Goal: Task Accomplishment & Management: Use online tool/utility

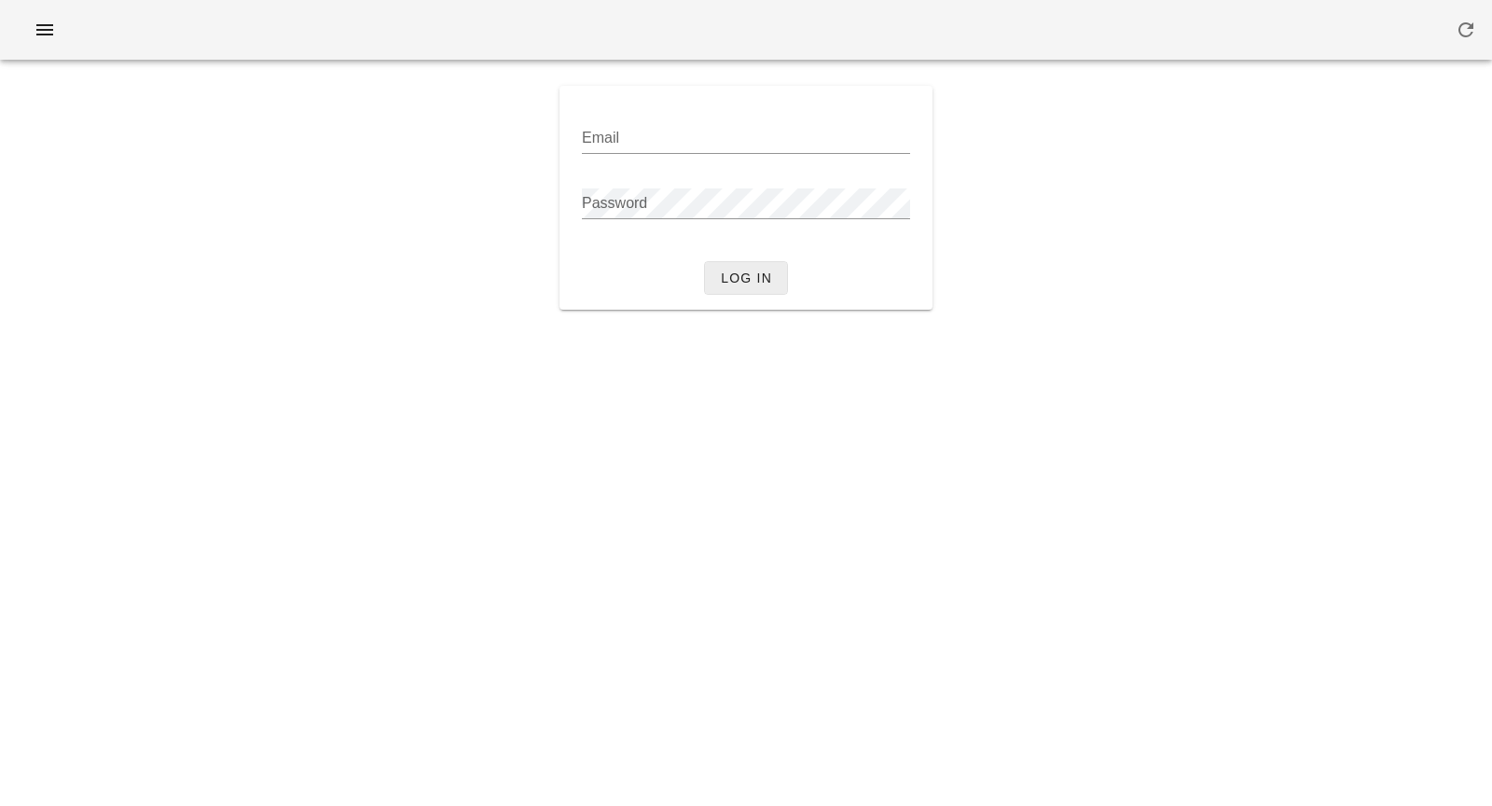
type input "[PERSON_NAME][EMAIL_ADDRESS][DOMAIN_NAME]"
click at [717, 278] on button "Log in" at bounding box center [746, 278] width 84 height 34
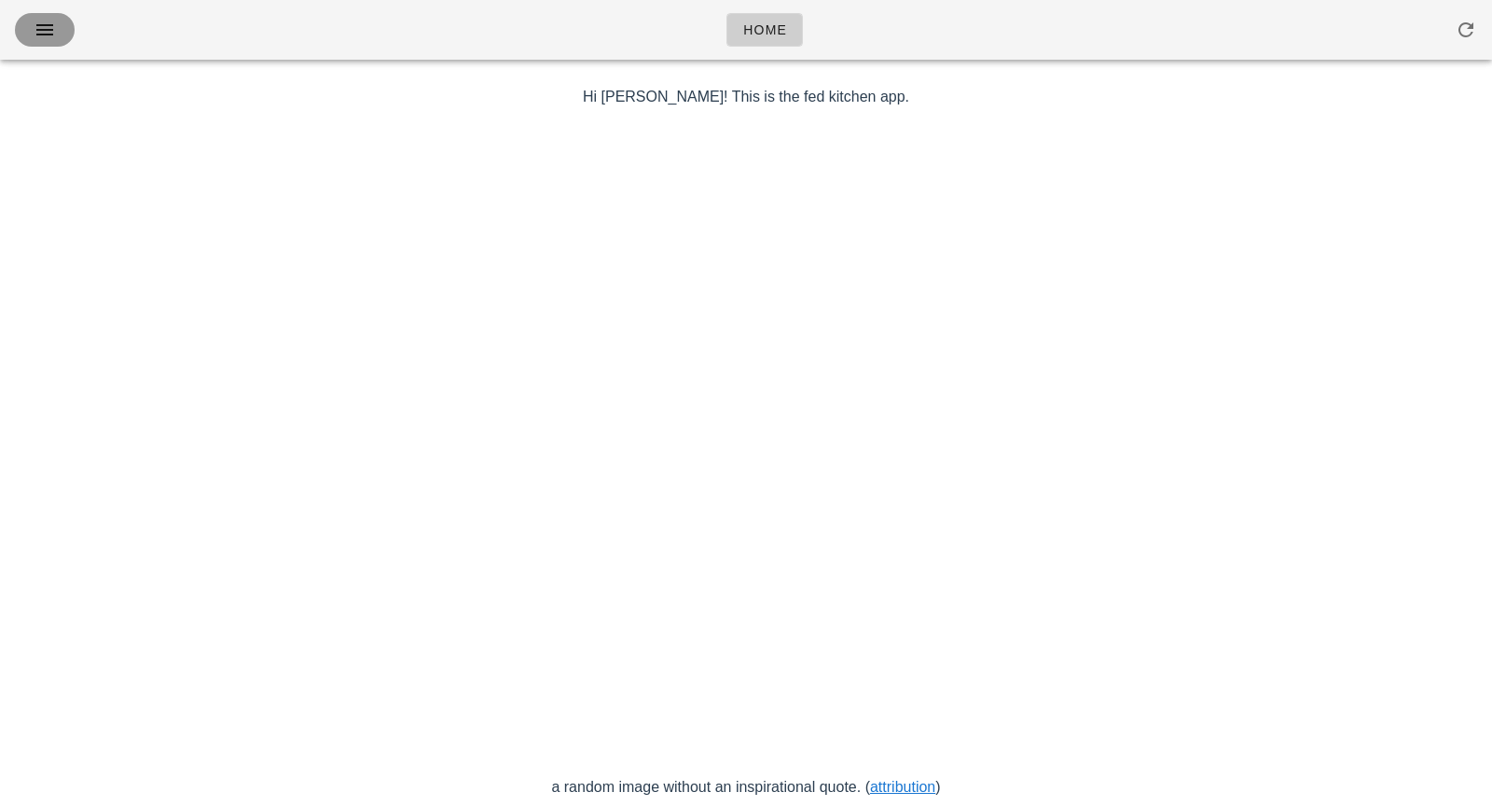
click at [61, 22] on button "button" at bounding box center [45, 30] width 60 height 34
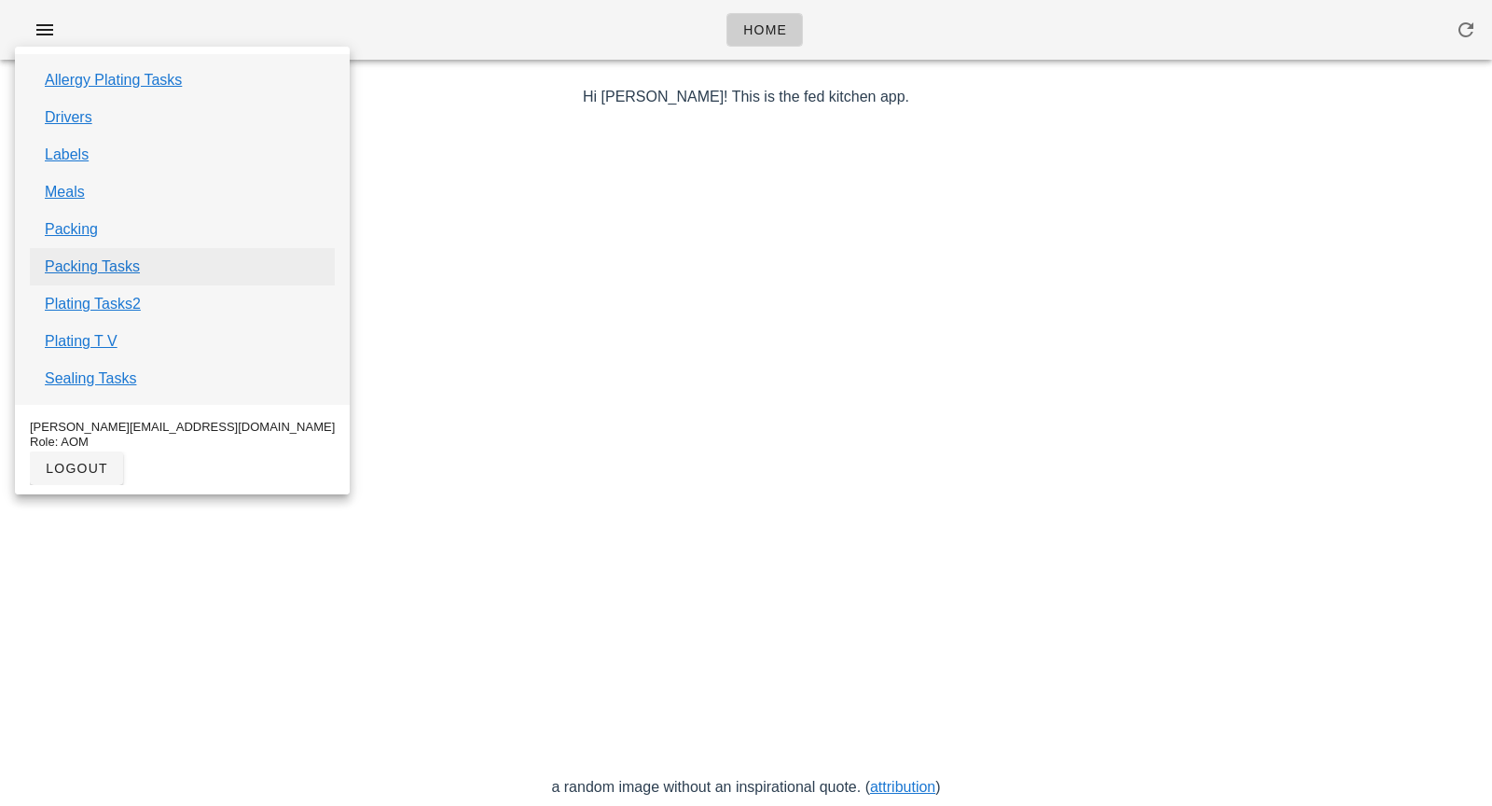
click at [101, 264] on link "Packing Tasks" at bounding box center [92, 266] width 95 height 22
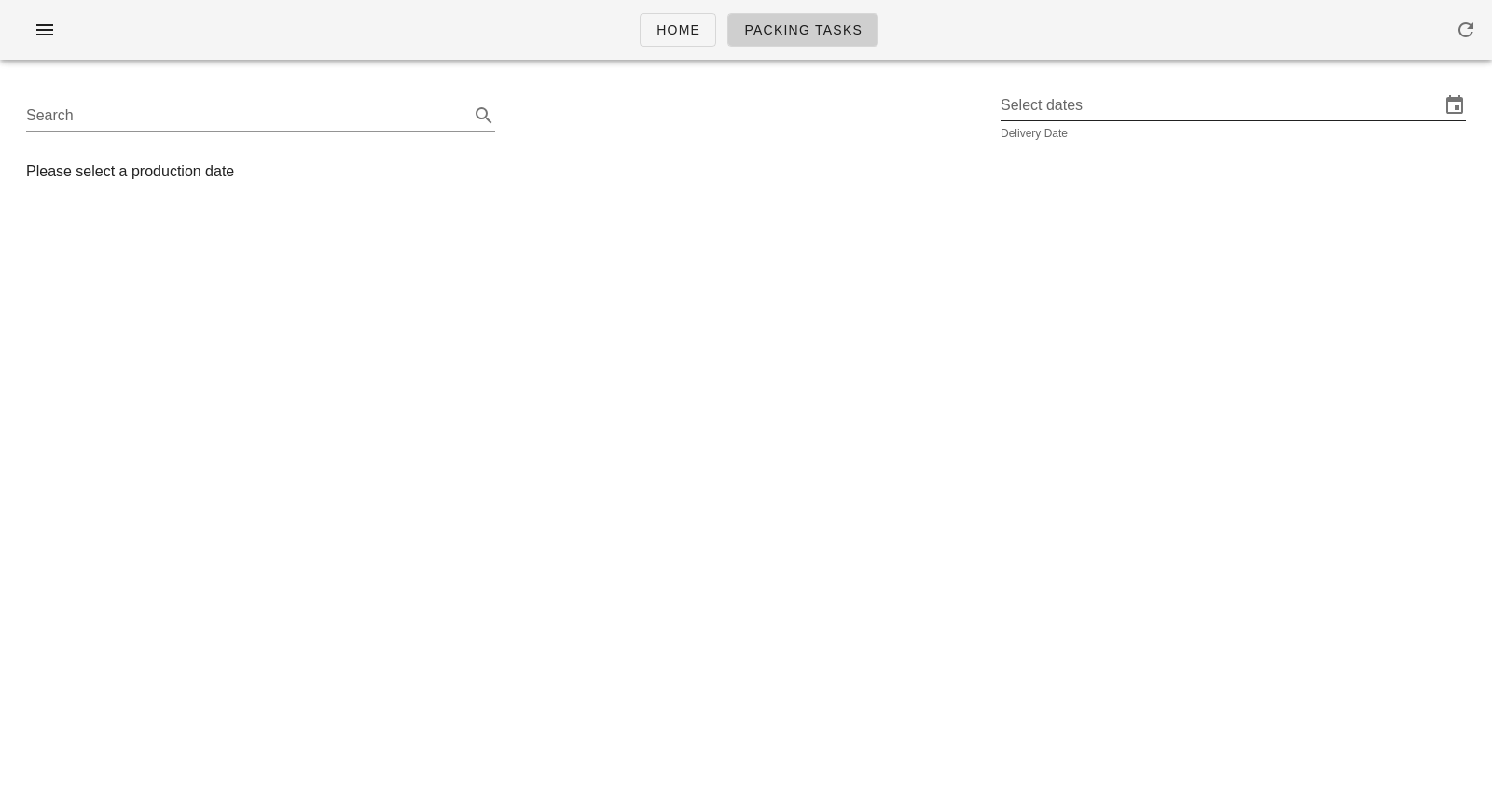
click at [1165, 104] on input "Select dates" at bounding box center [1219, 105] width 439 height 30
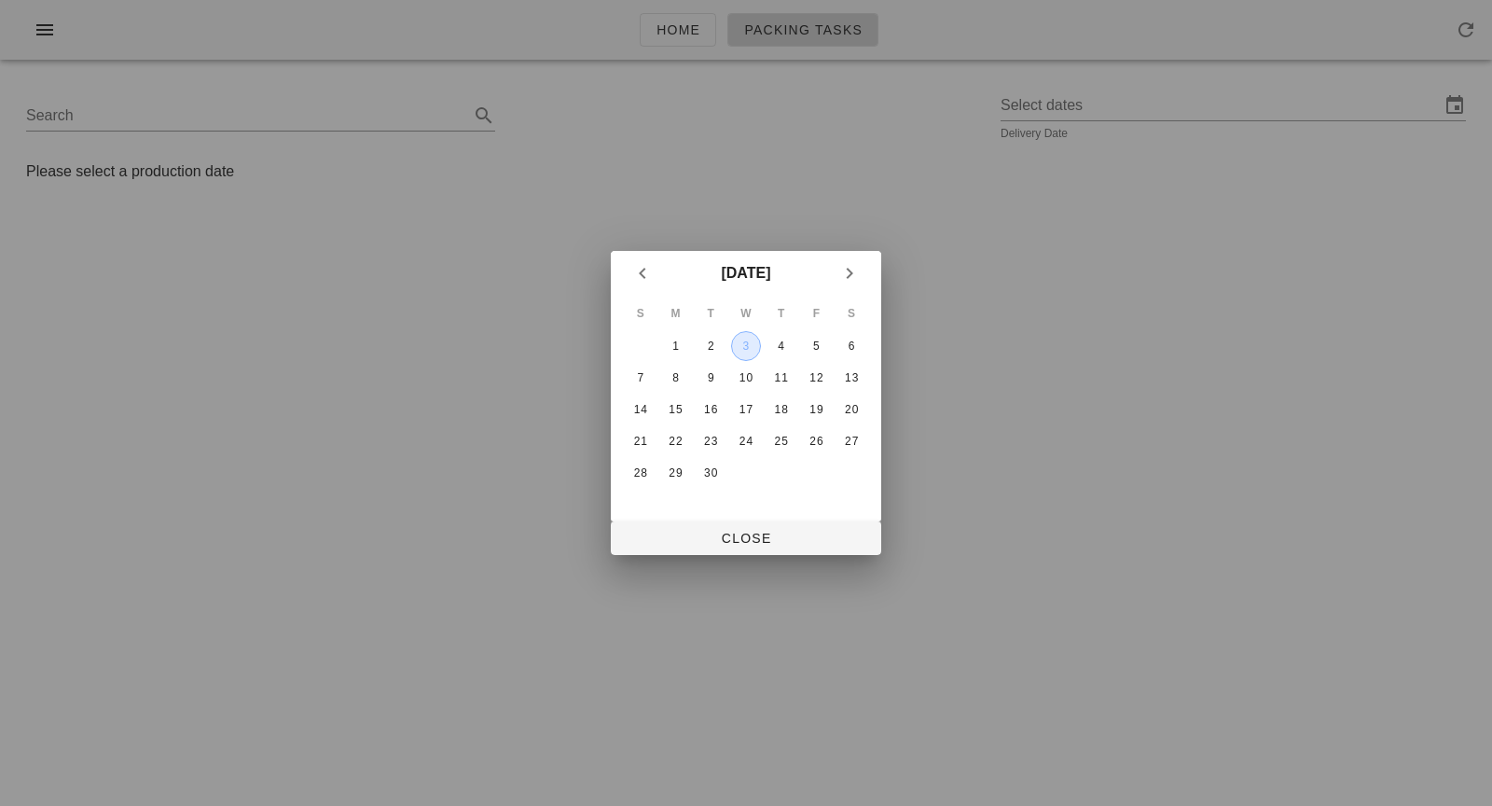
click at [752, 349] on div "3" at bounding box center [746, 345] width 28 height 13
click at [641, 283] on icon "Previous month" at bounding box center [642, 273] width 22 height 22
click at [754, 470] on div "27" at bounding box center [746, 472] width 30 height 13
click at [757, 547] on button "Close" at bounding box center [746, 538] width 270 height 34
type input "Wednesday August 27"
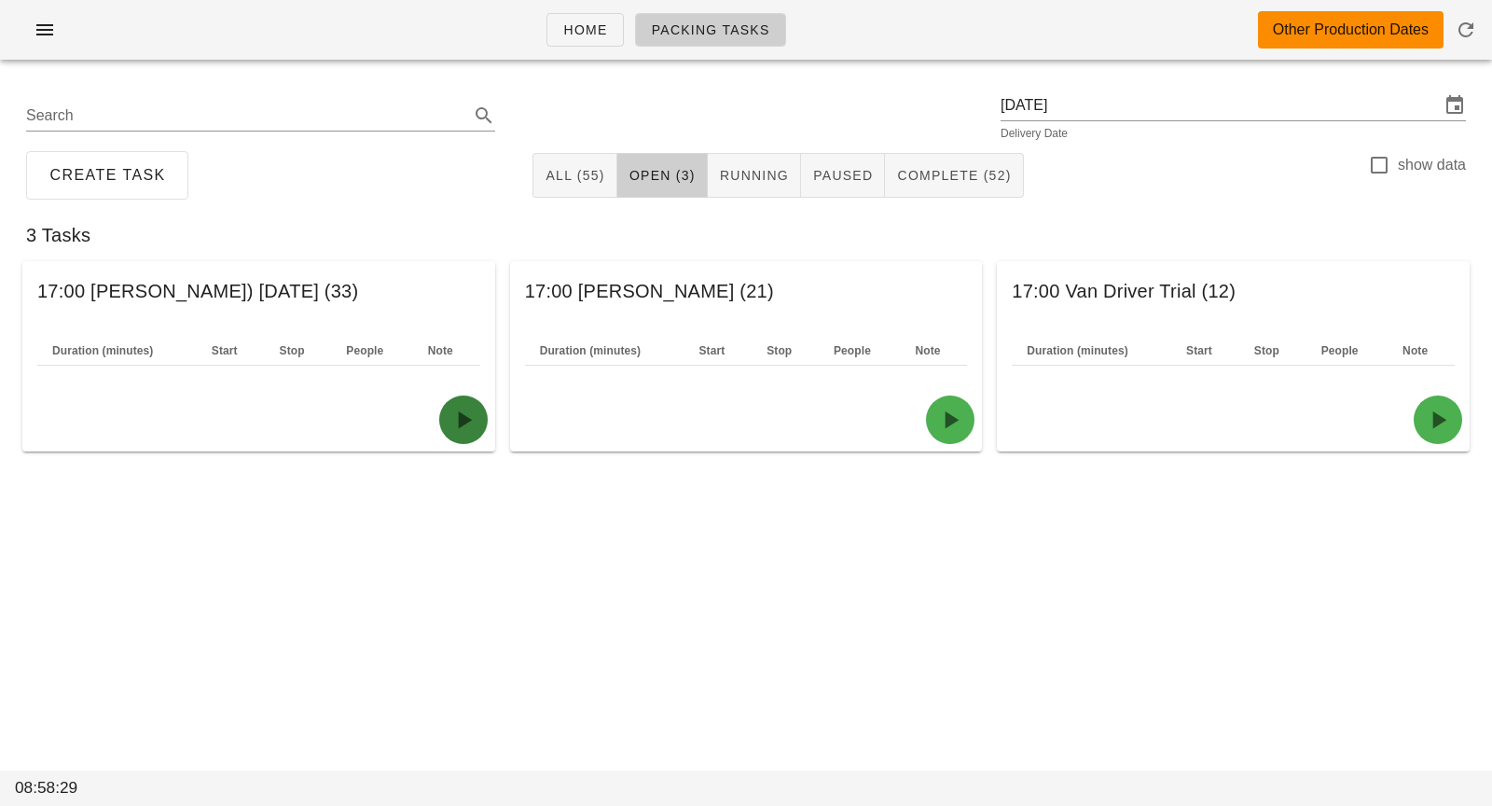
click at [456, 429] on icon "button" at bounding box center [463, 420] width 30 height 30
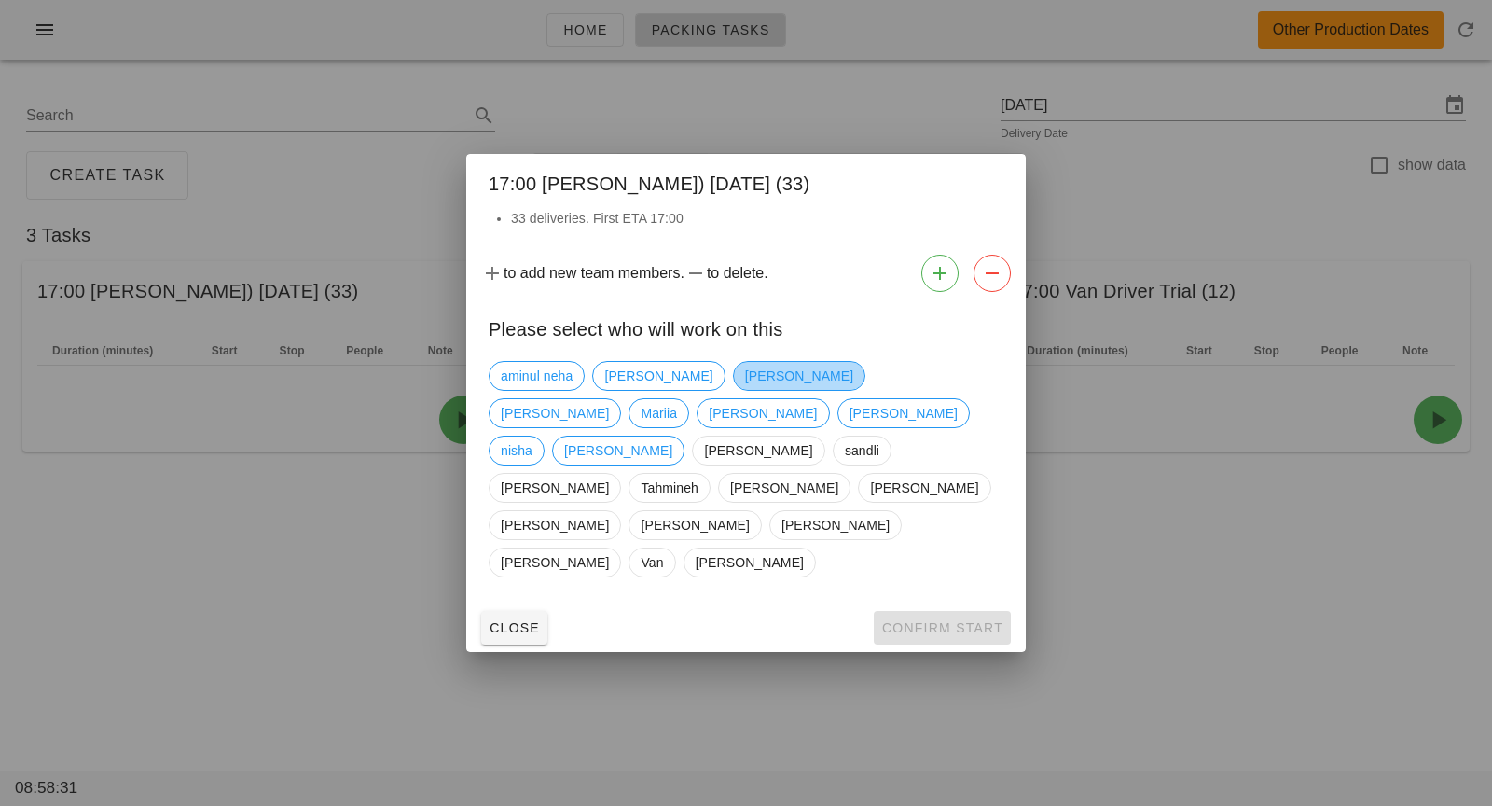
click at [745, 390] on span "Dominic Jacobucci" at bounding box center [799, 376] width 108 height 28
click at [929, 611] on button "Confirm Start" at bounding box center [942, 628] width 137 height 34
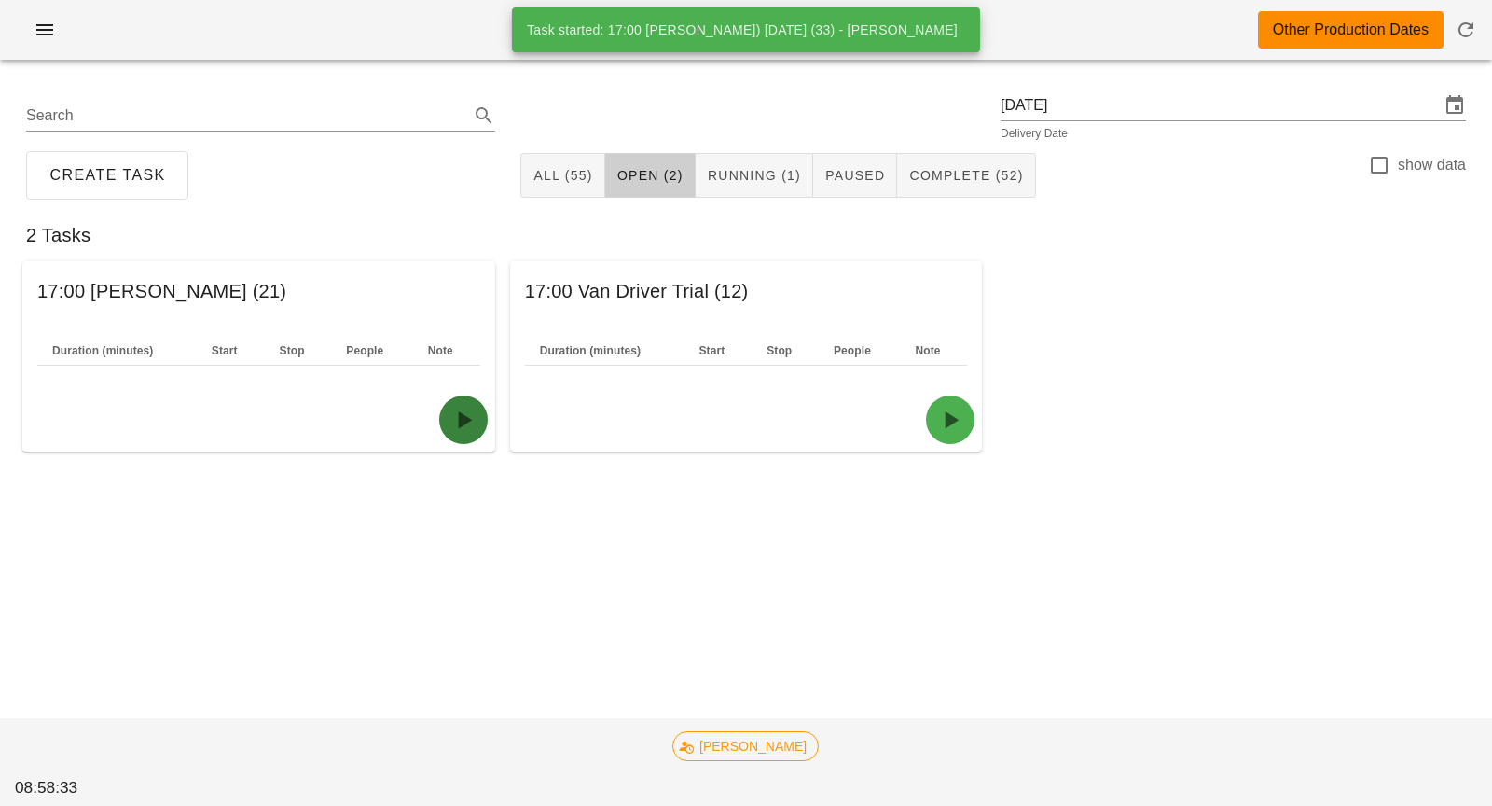
click at [474, 418] on icon "button" at bounding box center [463, 420] width 30 height 30
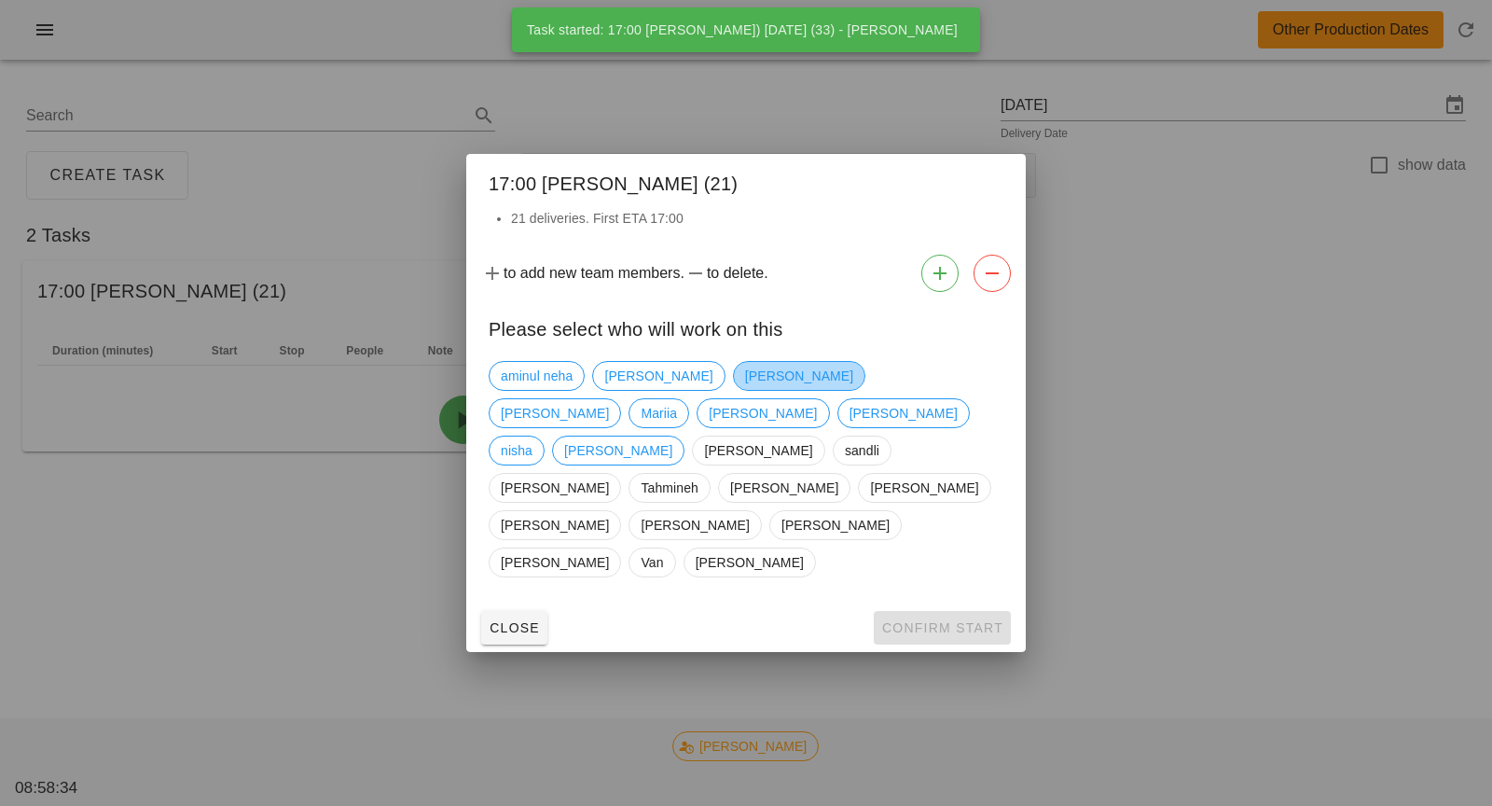
click at [745, 390] on span "Dominic Jacobucci" at bounding box center [799, 376] width 108 height 28
click at [938, 620] on span "Confirm Start" at bounding box center [942, 627] width 122 height 15
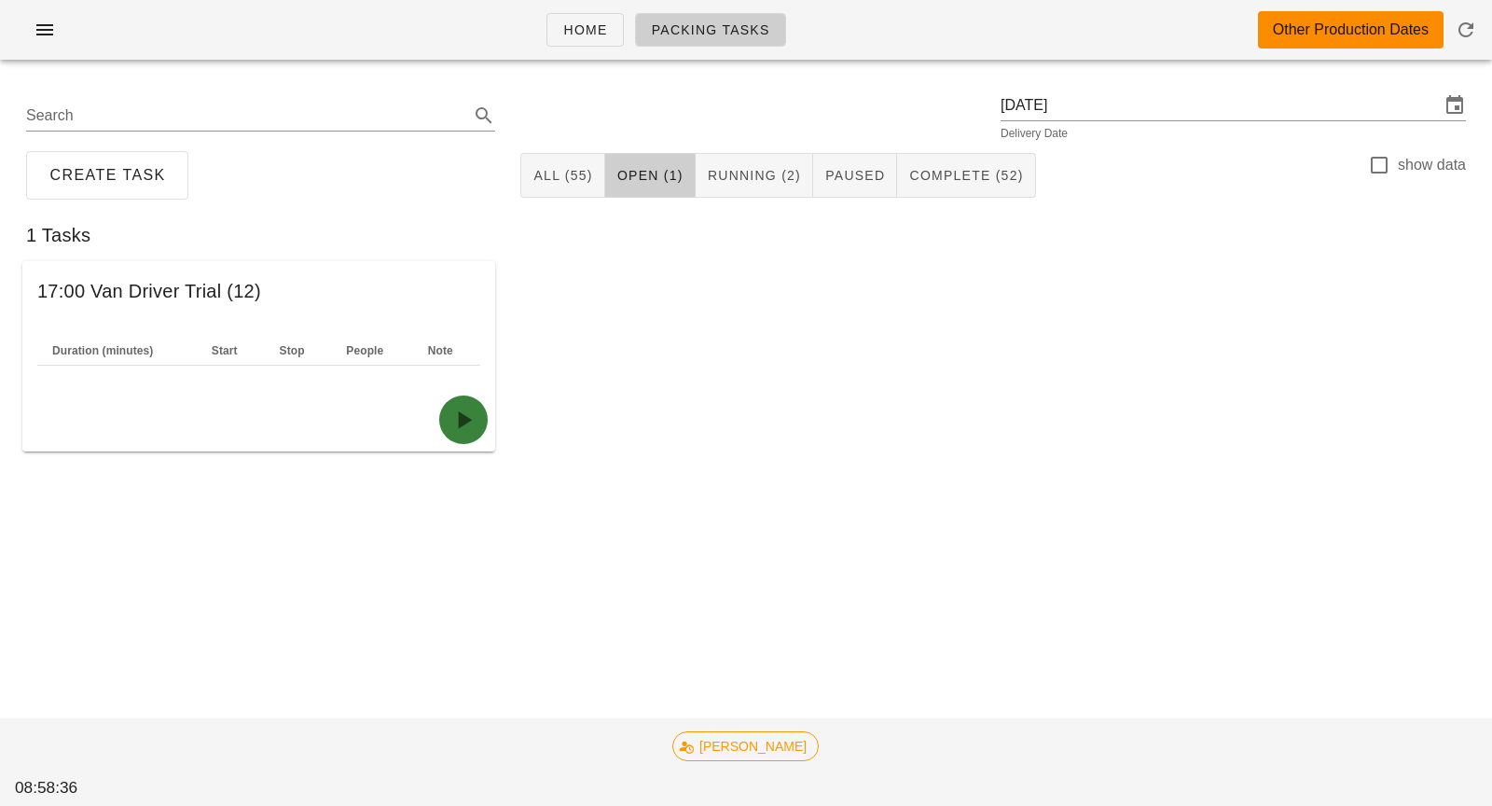
click at [473, 428] on icon "button" at bounding box center [463, 420] width 30 height 30
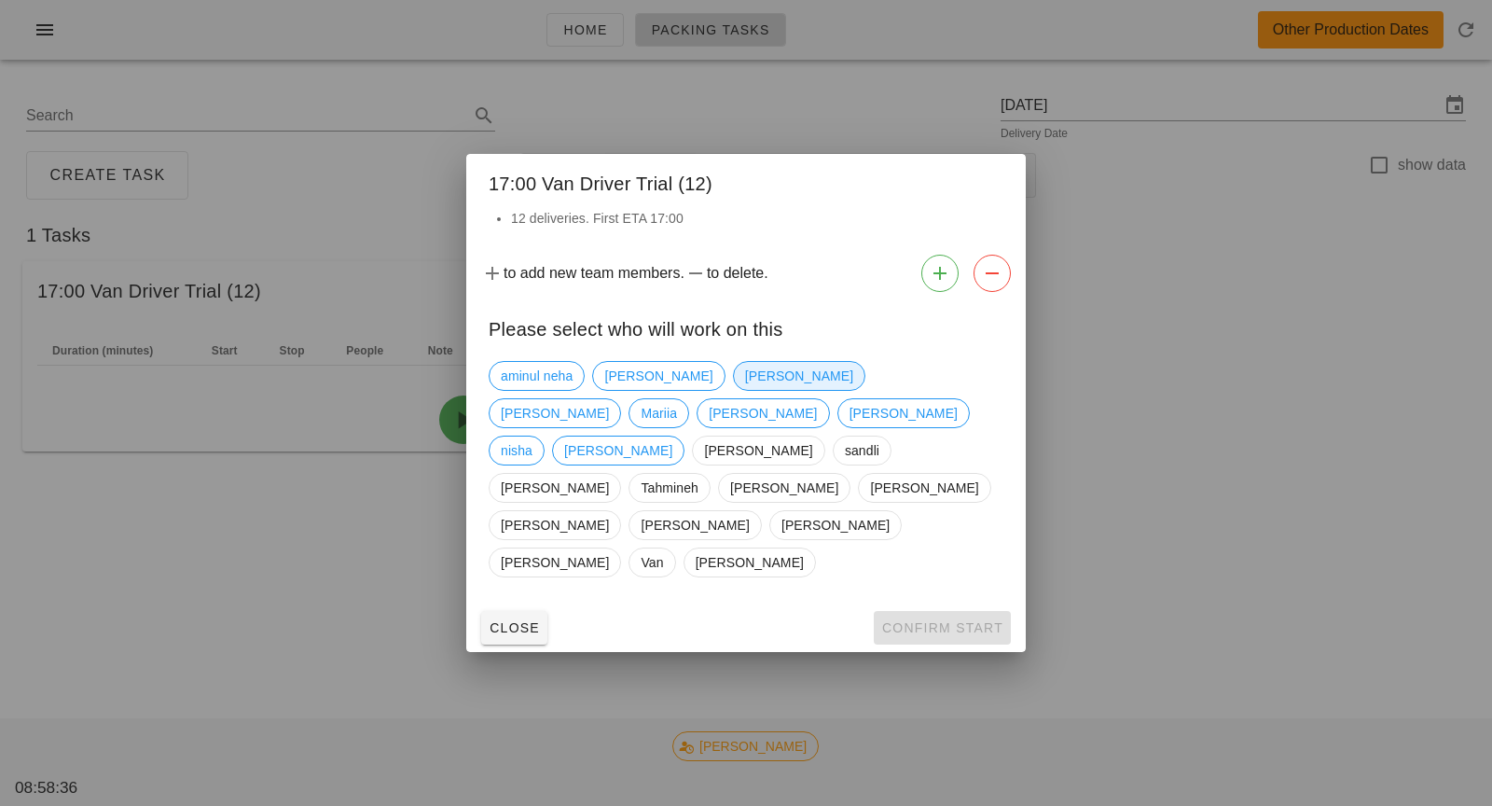
click at [745, 390] on span "Dominic Jacobucci" at bounding box center [799, 376] width 108 height 28
click at [916, 603] on div "Close Confirm Start" at bounding box center [745, 627] width 559 height 48
click at [920, 620] on span "Confirm Start" at bounding box center [942, 627] width 122 height 15
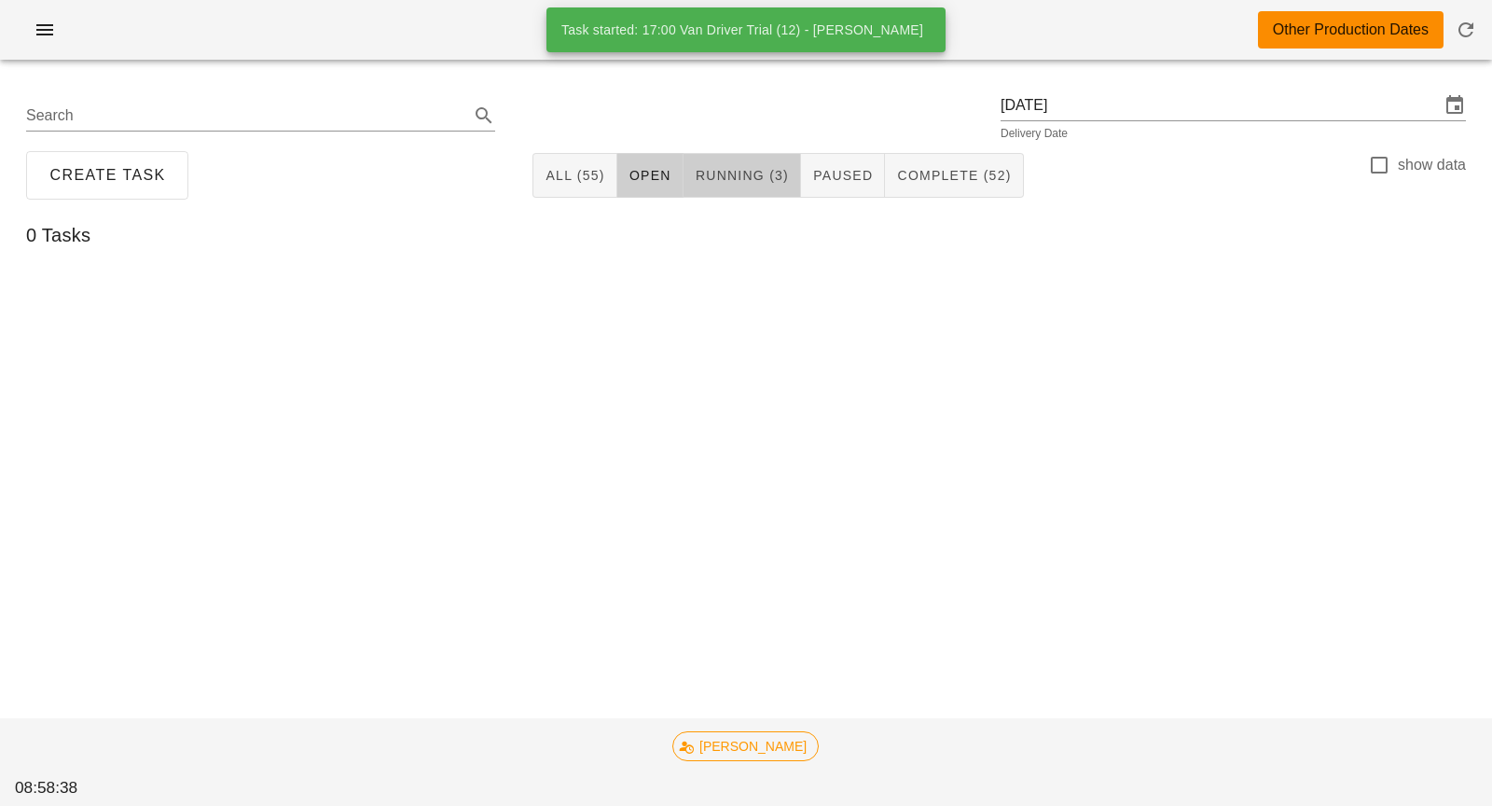
click at [737, 181] on span "Running (3)" at bounding box center [742, 175] width 94 height 15
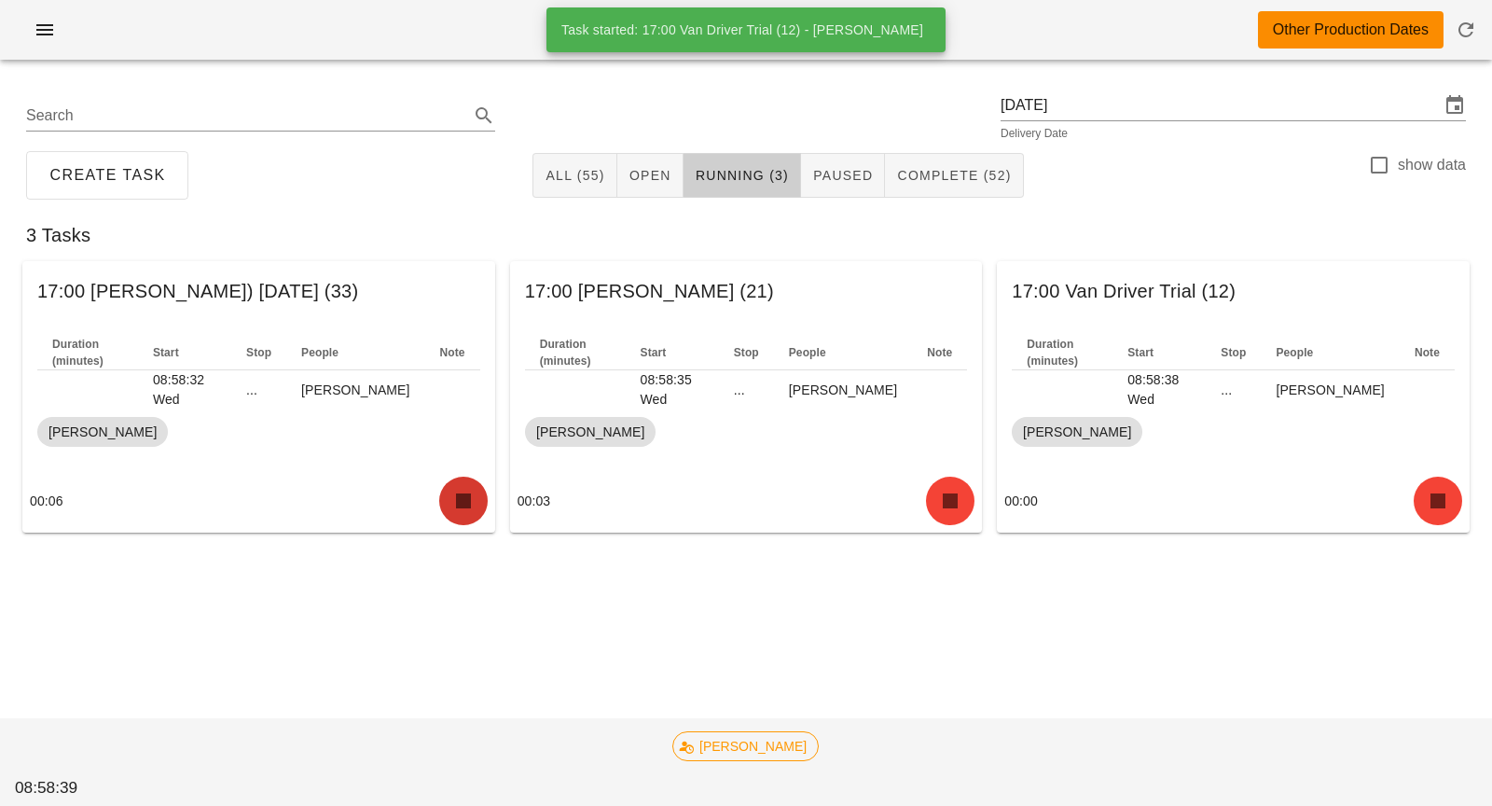
click at [462, 509] on icon "button" at bounding box center [463, 501] width 30 height 30
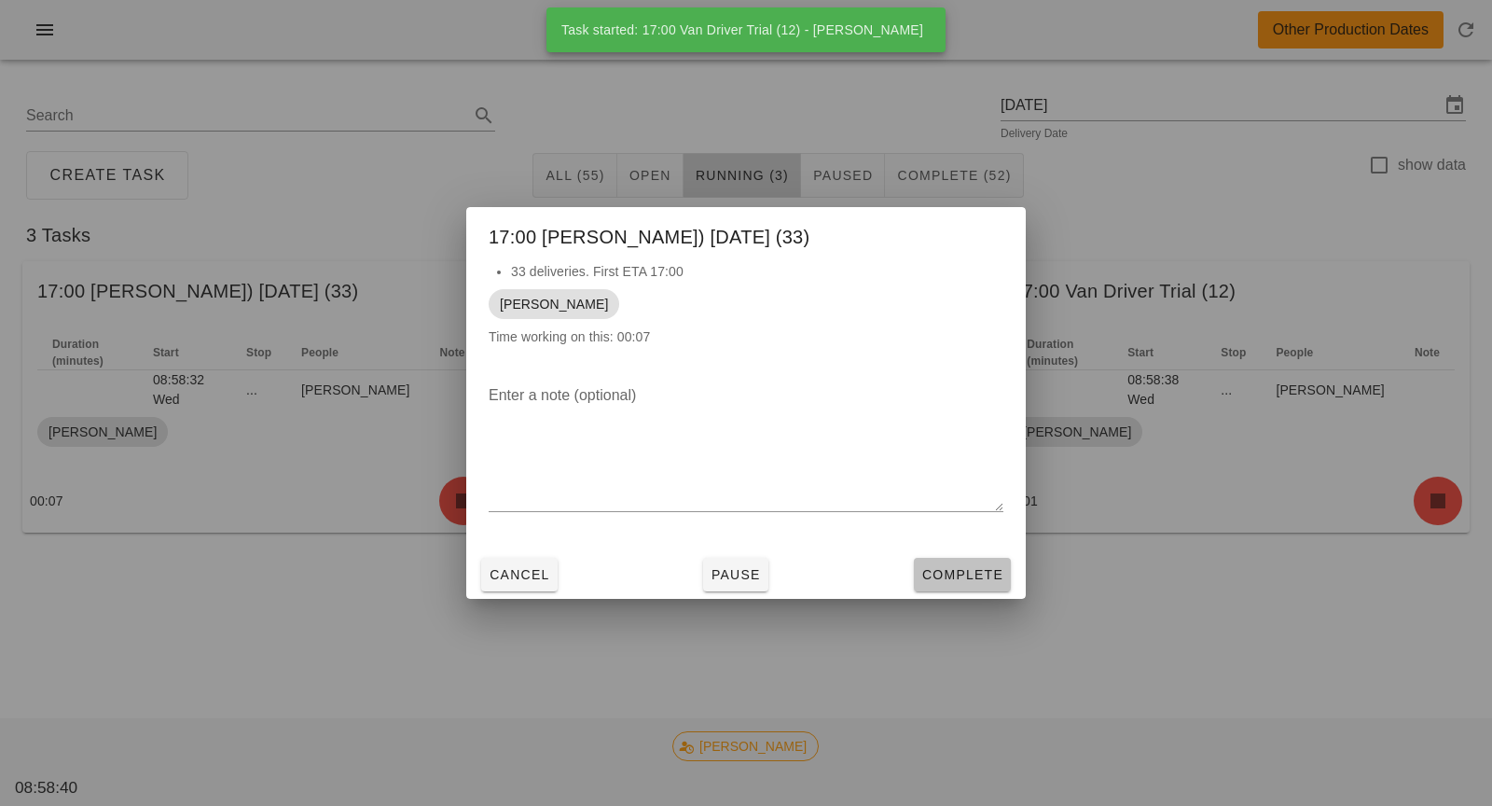
click at [937, 574] on span "Complete" at bounding box center [962, 574] width 82 height 15
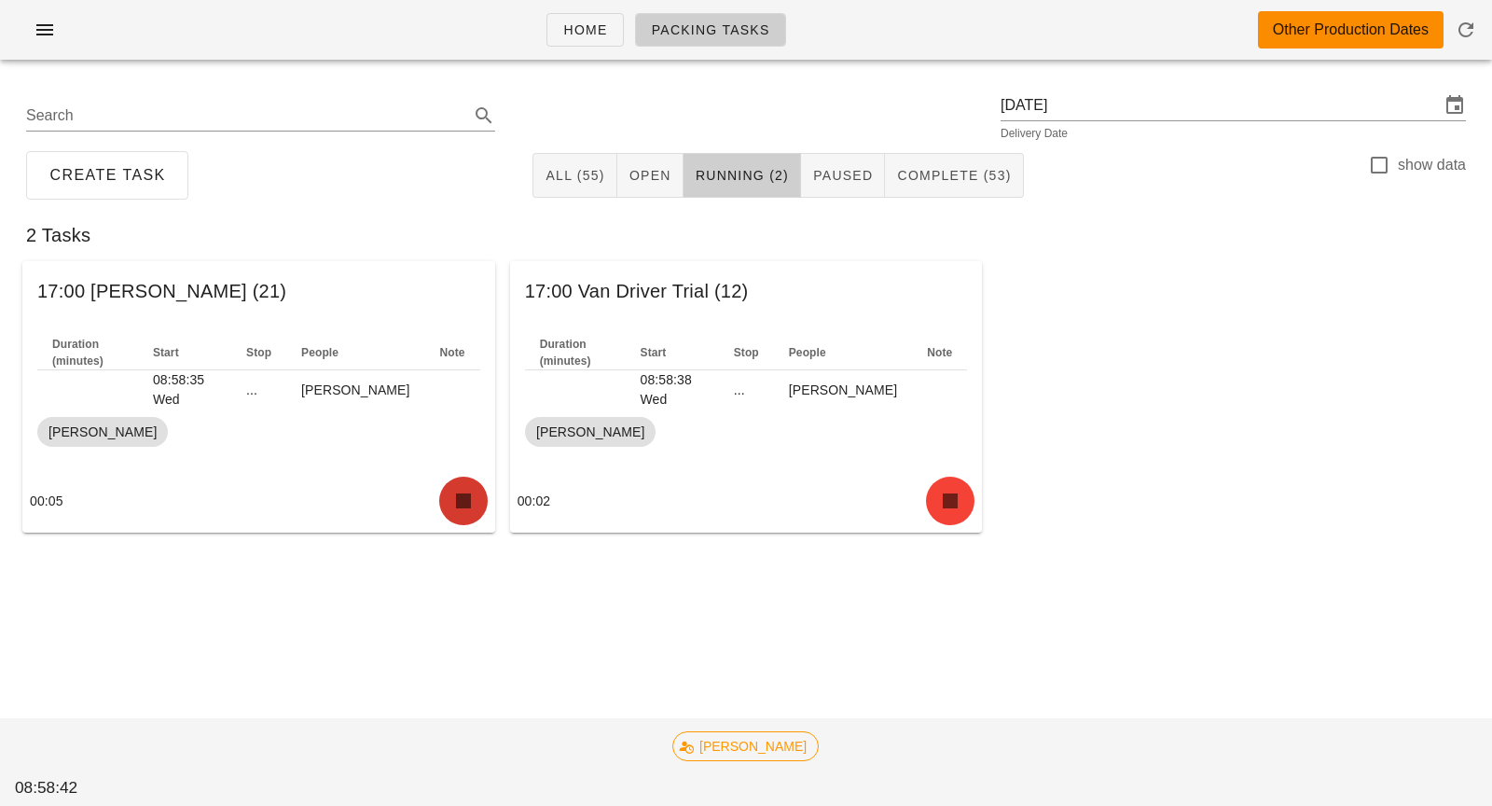
click at [457, 502] on icon "button" at bounding box center [463, 501] width 30 height 30
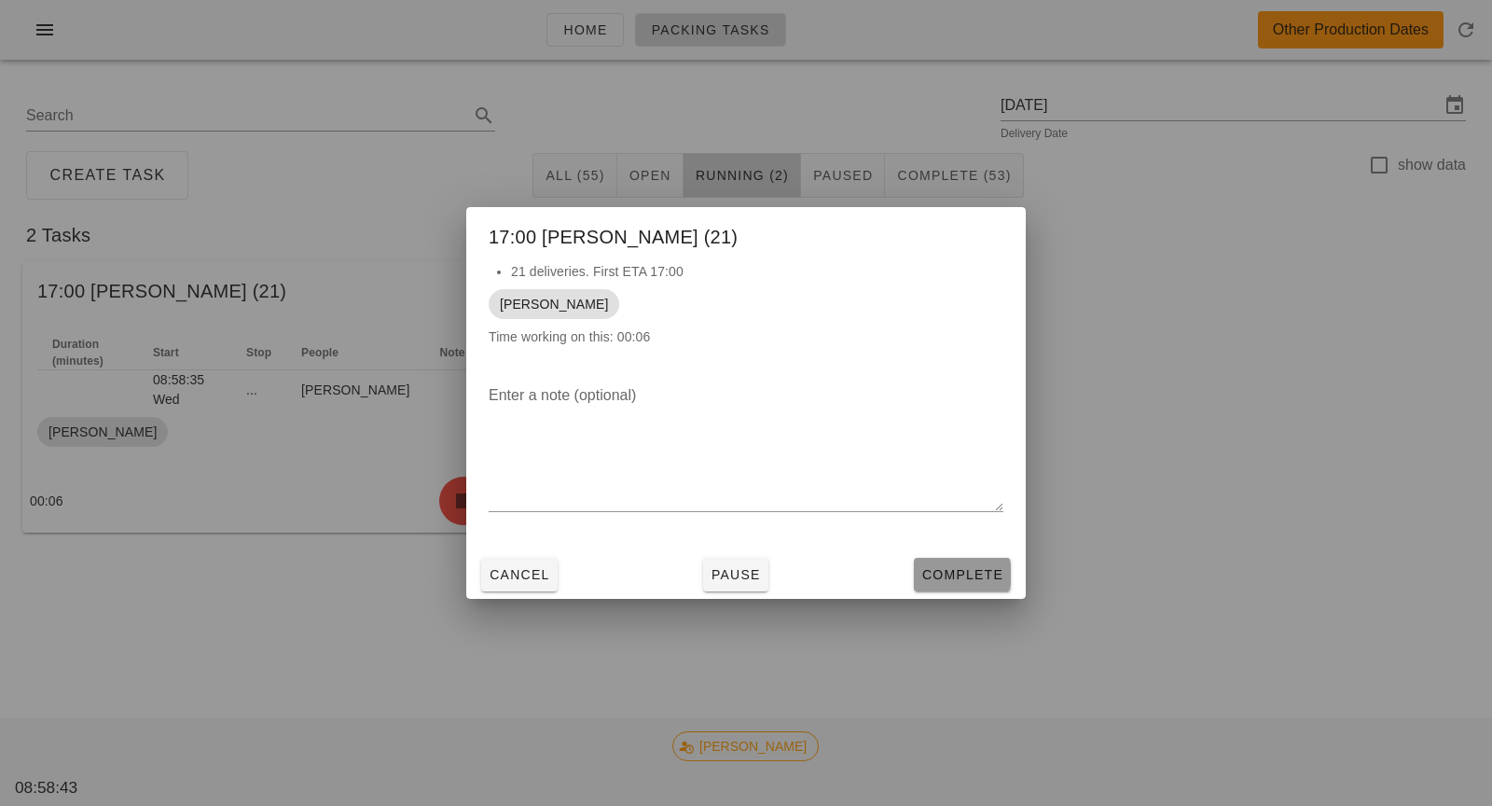
click at [938, 577] on span "Complete" at bounding box center [962, 574] width 82 height 15
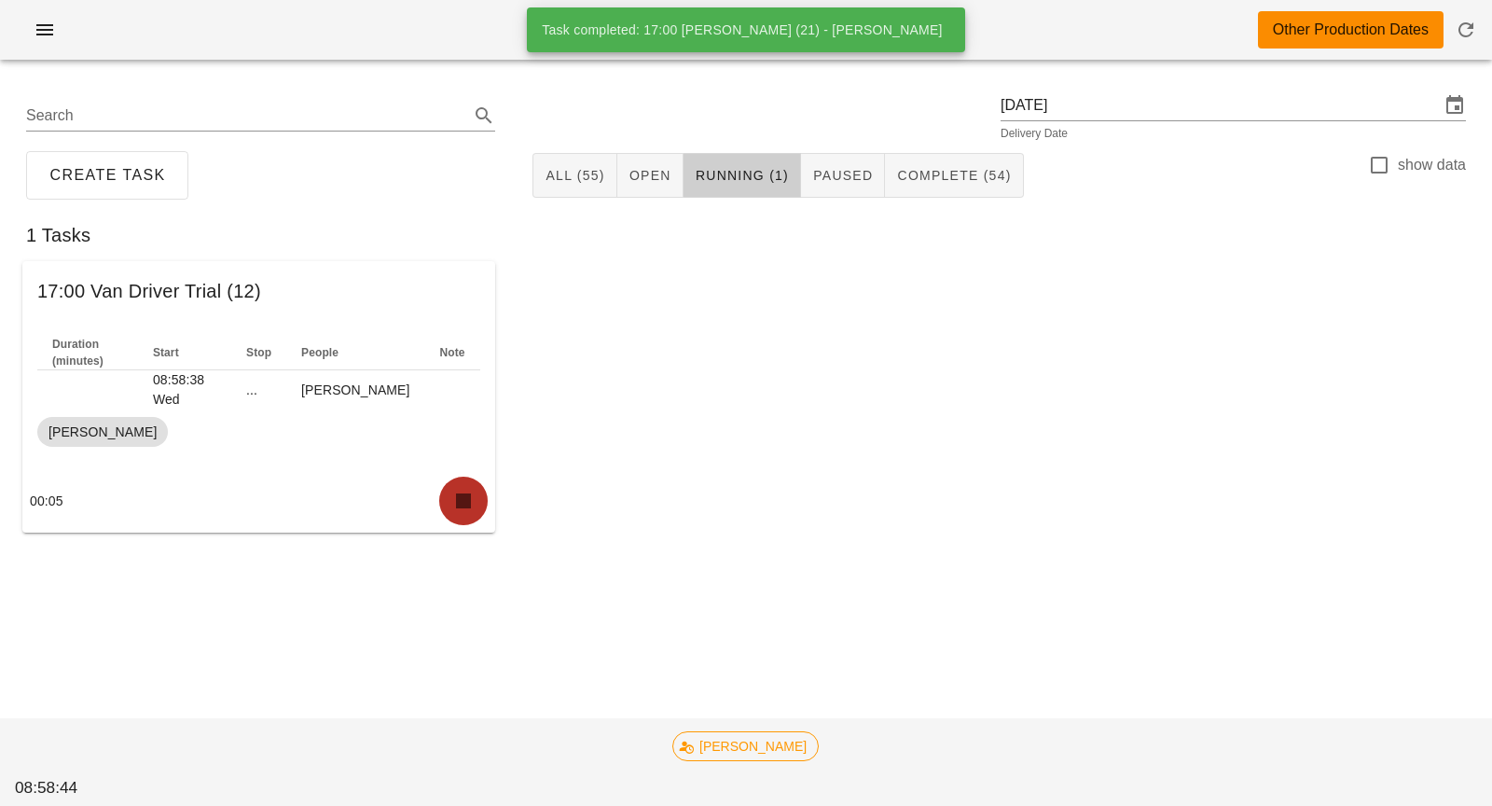
click at [462, 504] on icon "button" at bounding box center [463, 501] width 30 height 30
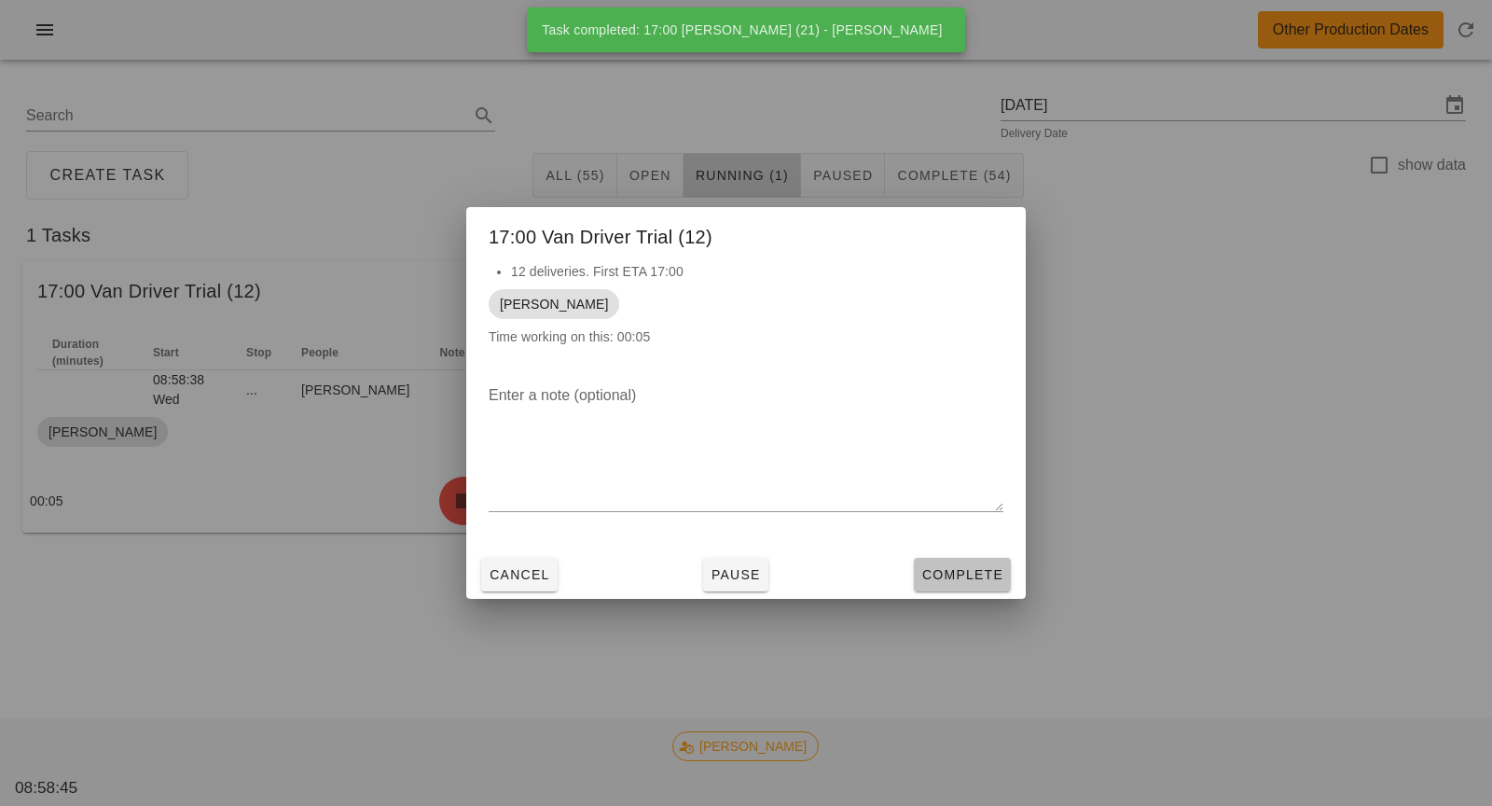
click at [946, 587] on button "Complete" at bounding box center [962, 575] width 97 height 34
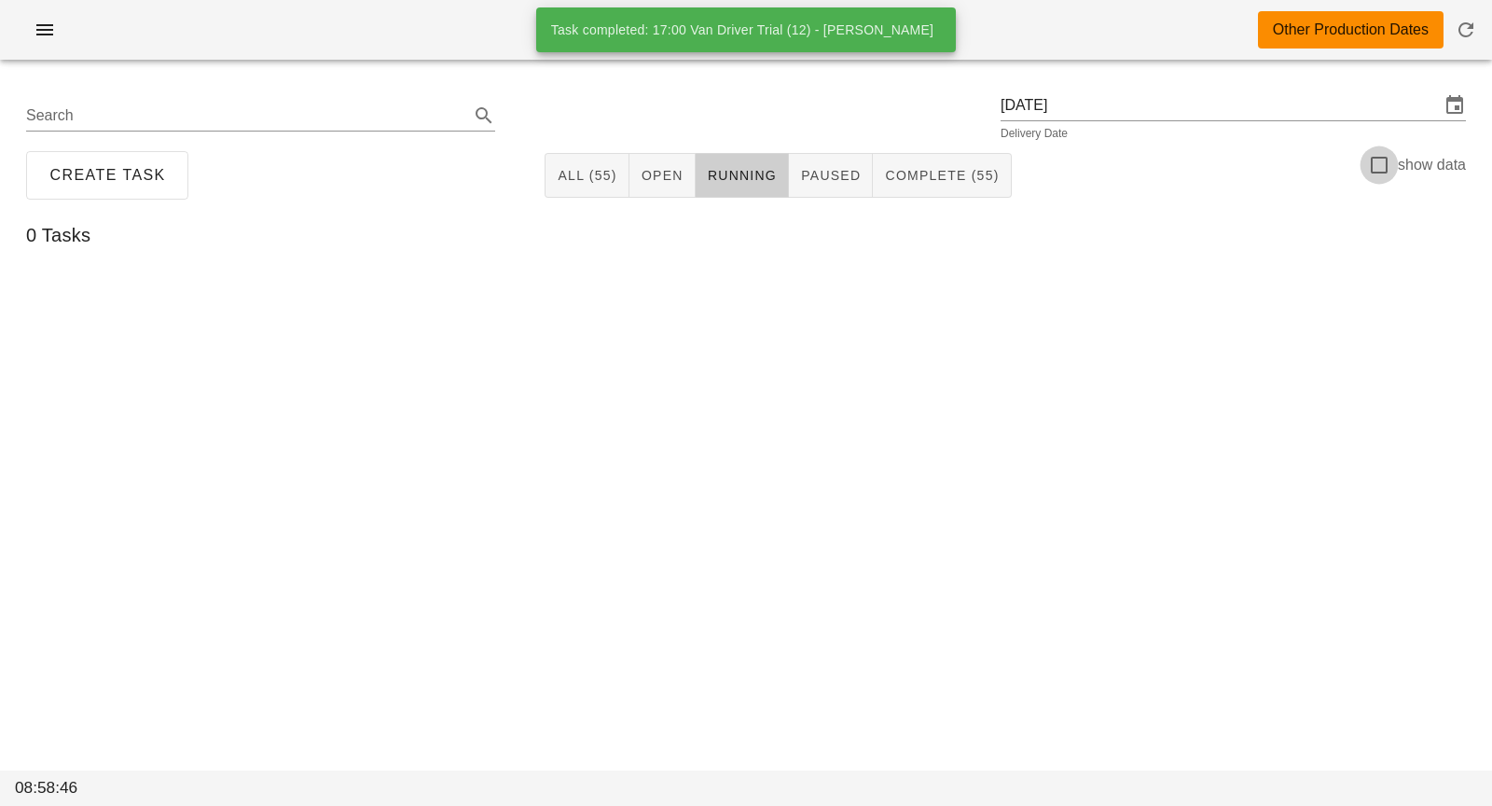
click at [1382, 172] on div at bounding box center [1379, 165] width 32 height 32
checkbox input "true"
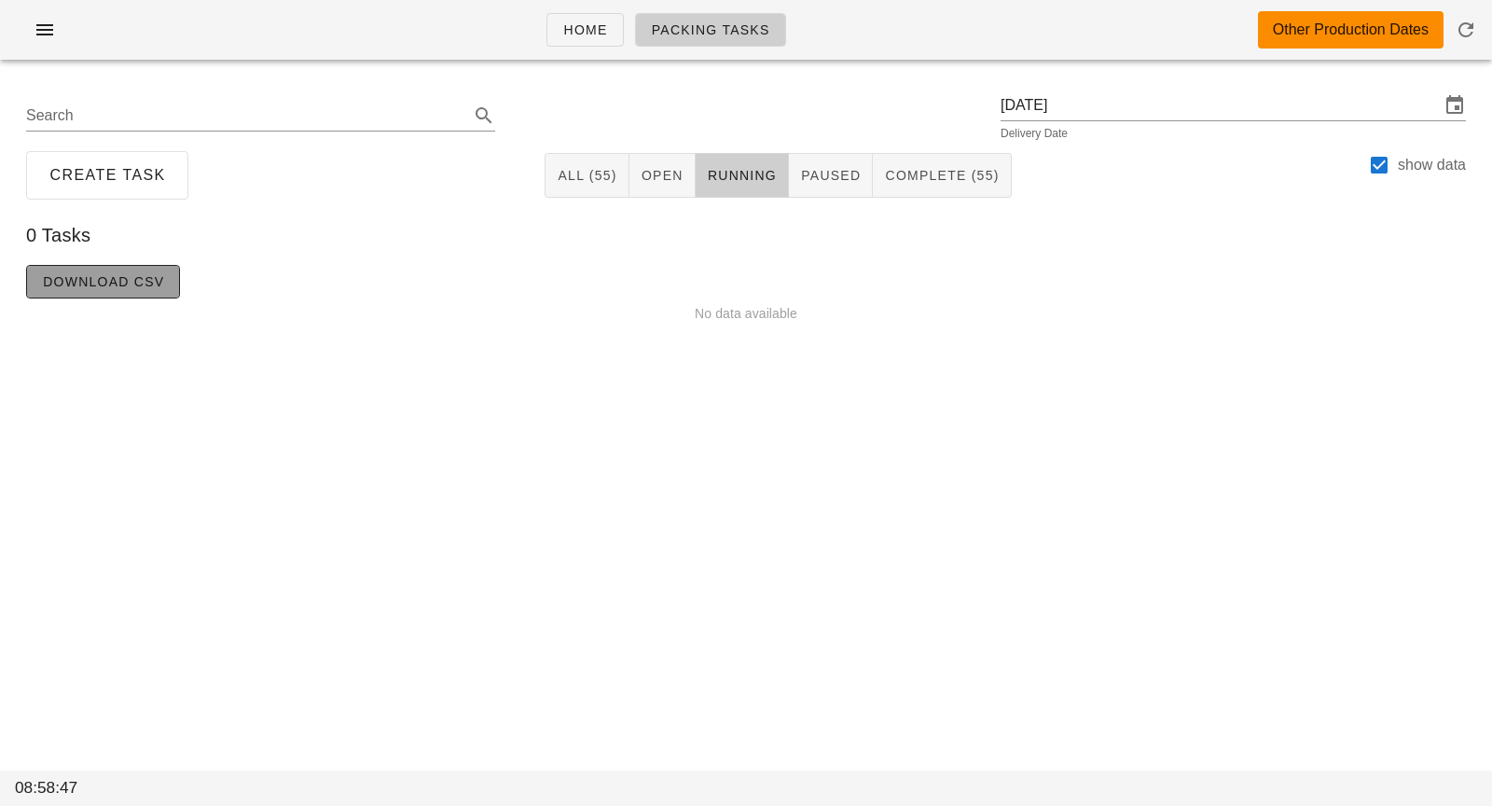
click at [105, 286] on span "Download CSV" at bounding box center [103, 281] width 122 height 15
click at [930, 160] on button "Complete (55)" at bounding box center [942, 175] width 138 height 45
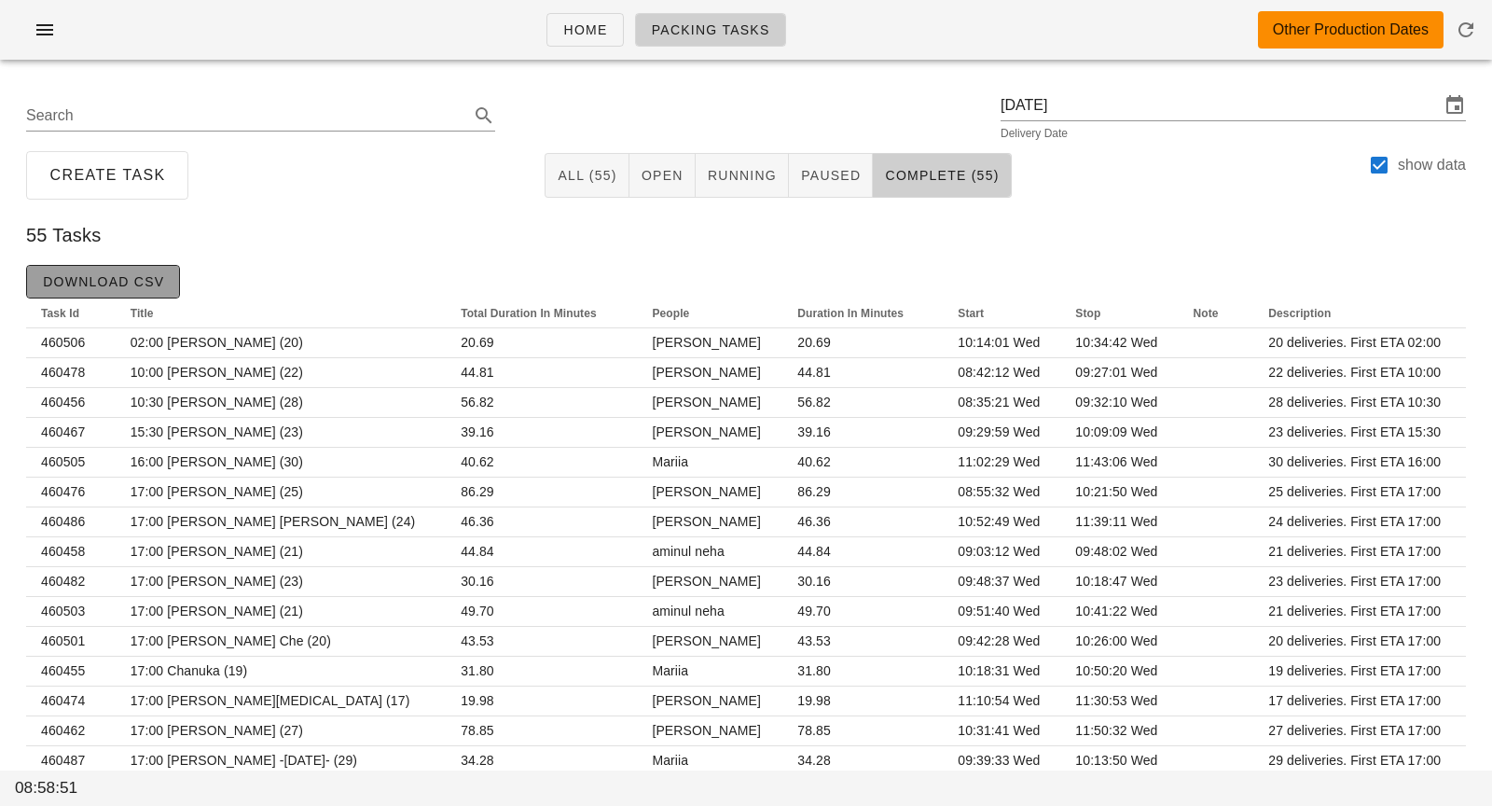
click at [118, 286] on span "Download CSV" at bounding box center [103, 281] width 122 height 15
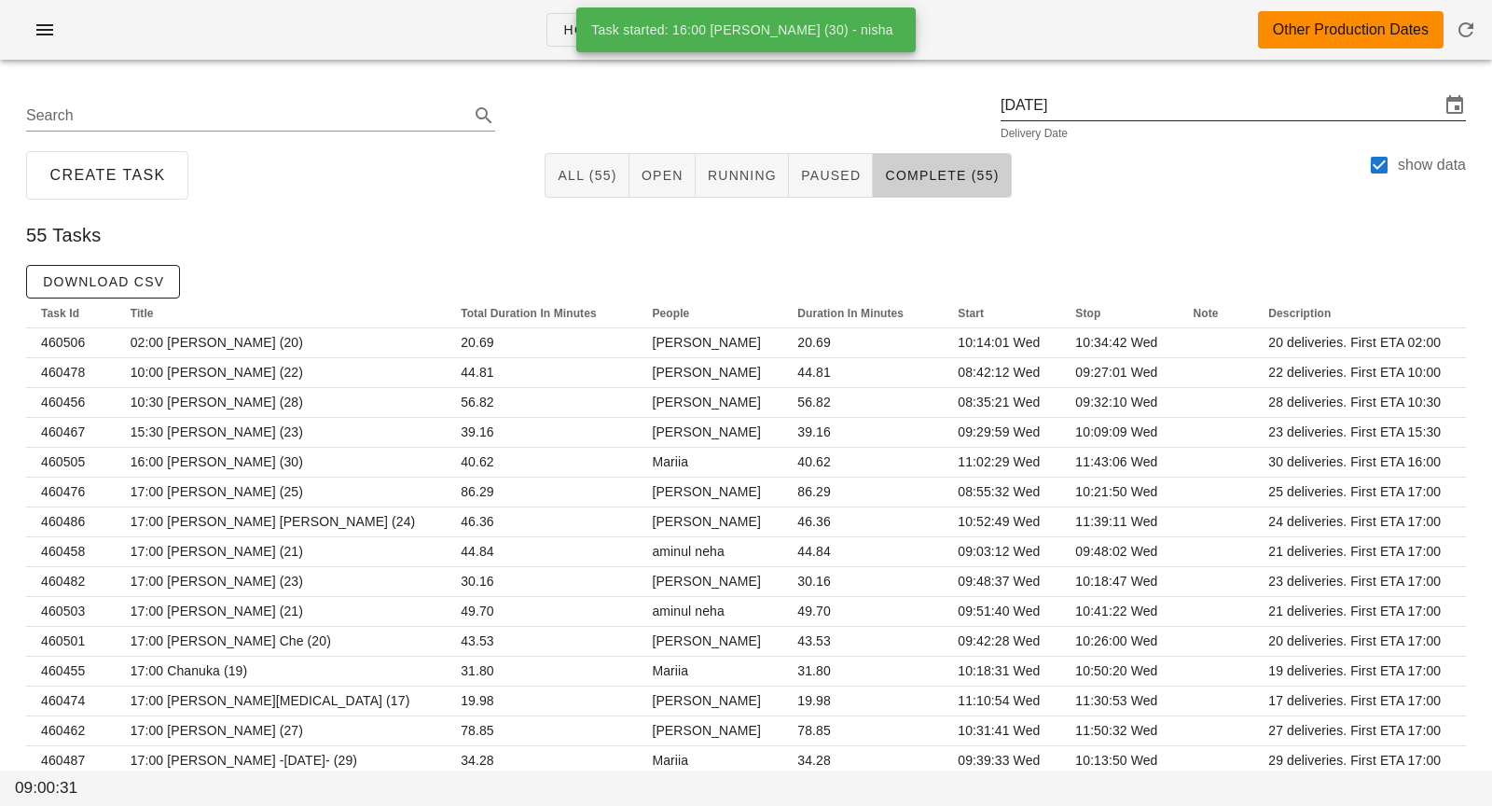
click at [1092, 113] on input "Wednesday August 27" at bounding box center [1219, 105] width 439 height 30
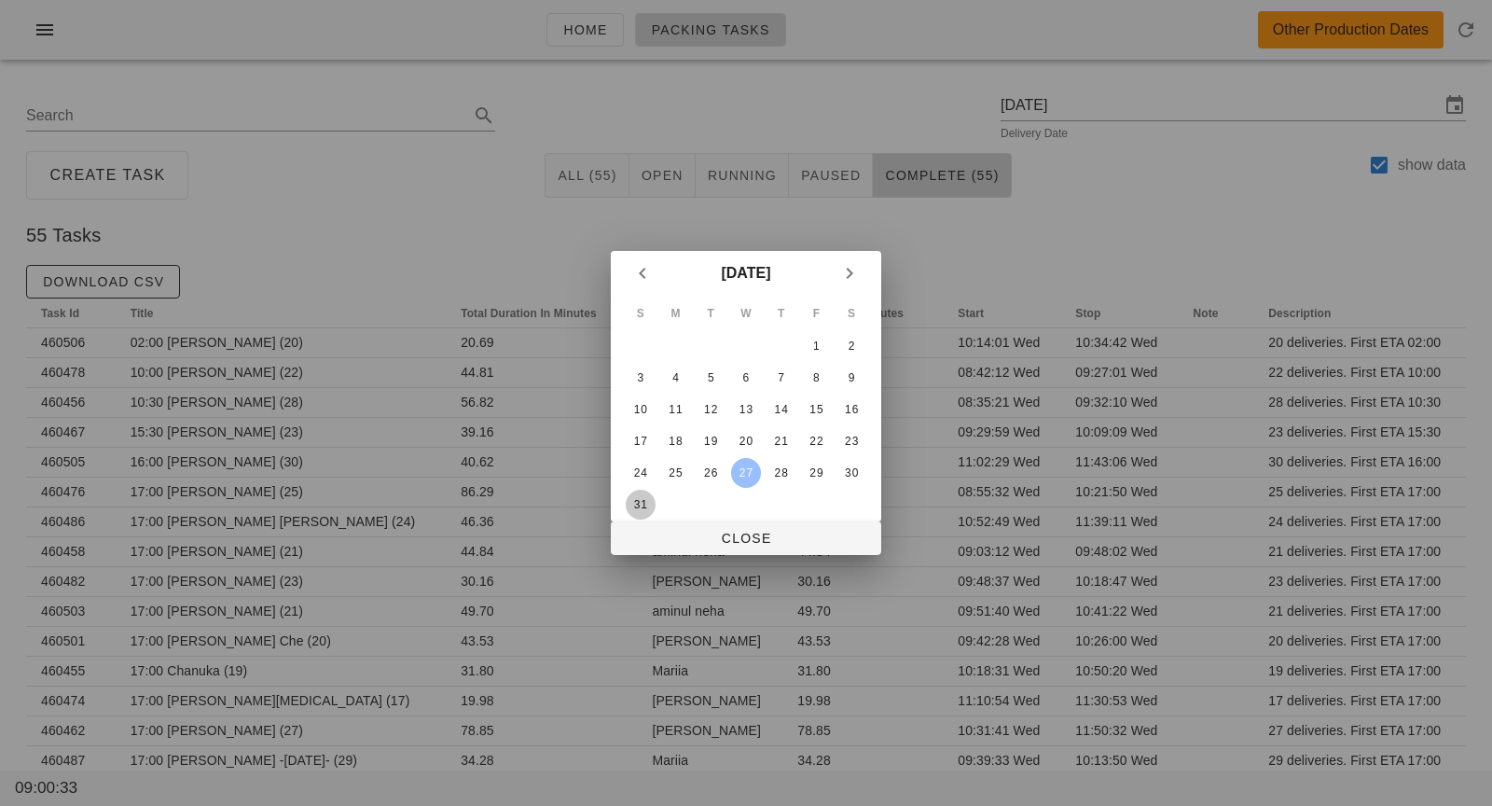
click at [640, 503] on div "31" at bounding box center [641, 504] width 30 height 13
click at [697, 526] on button "Close" at bounding box center [746, 538] width 270 height 34
type input "Sunday August 31"
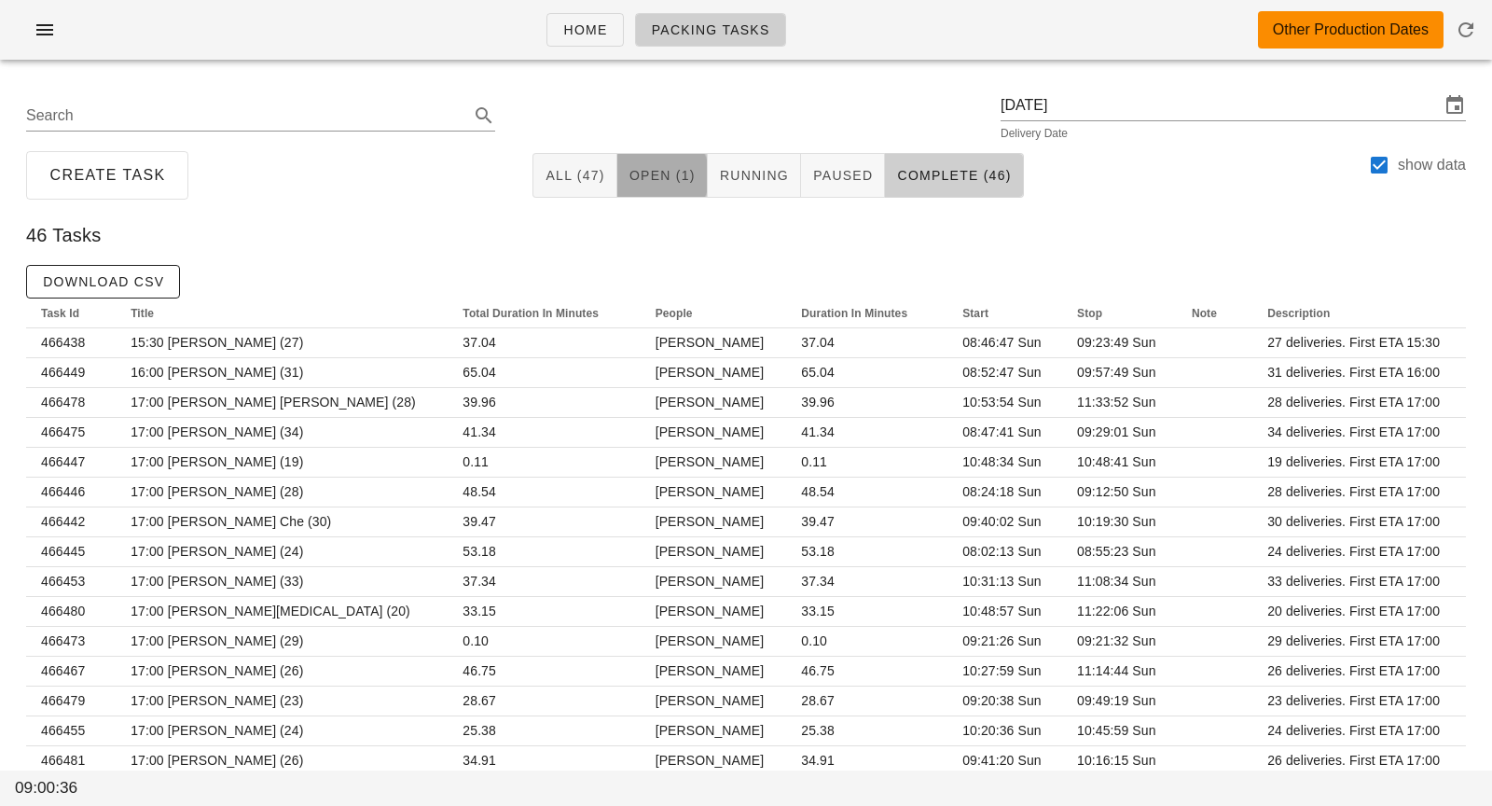
click at [663, 178] on span "Open (1)" at bounding box center [661, 175] width 67 height 15
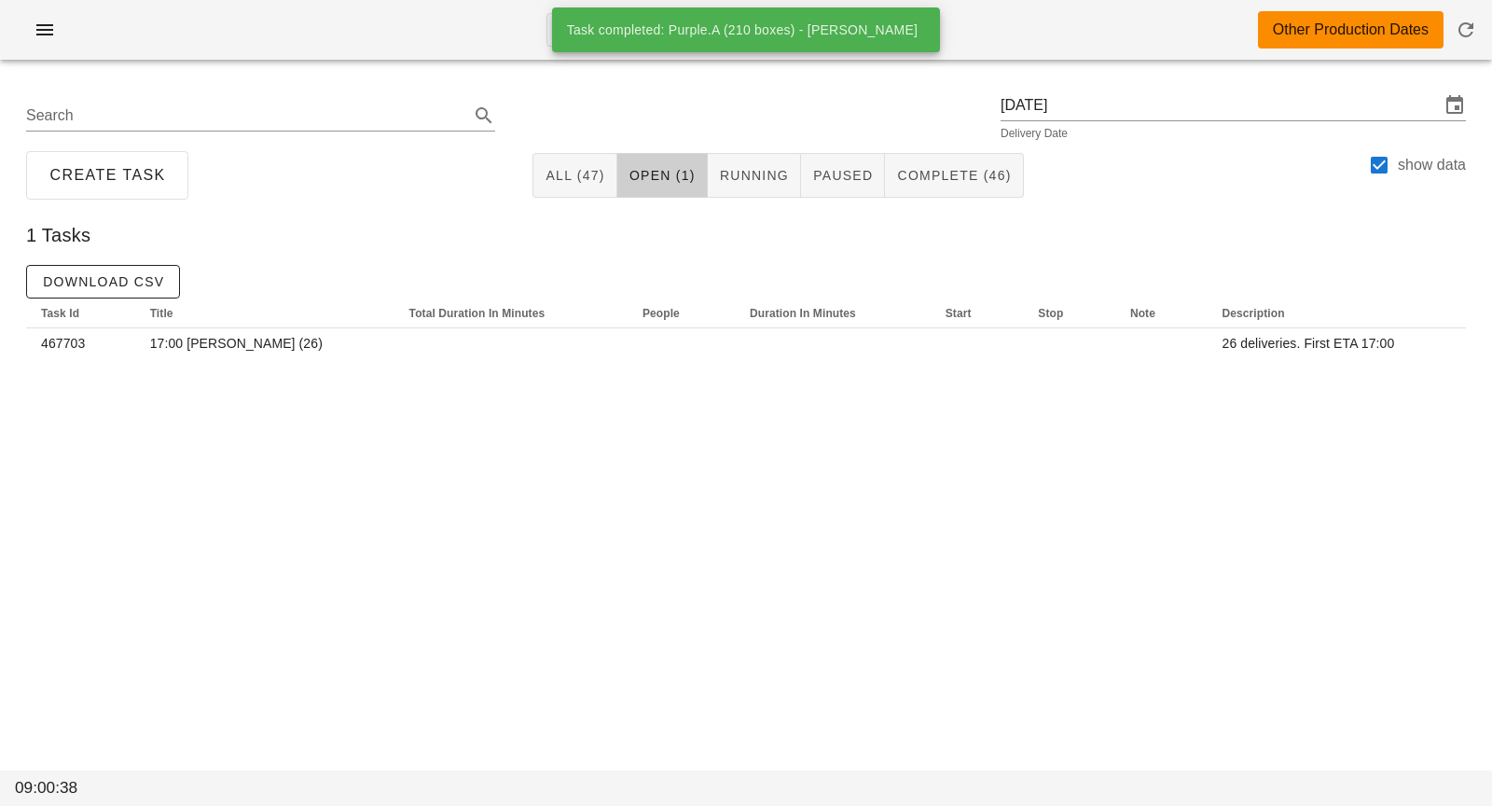
click at [1405, 171] on label "show data" at bounding box center [1432, 165] width 68 height 19
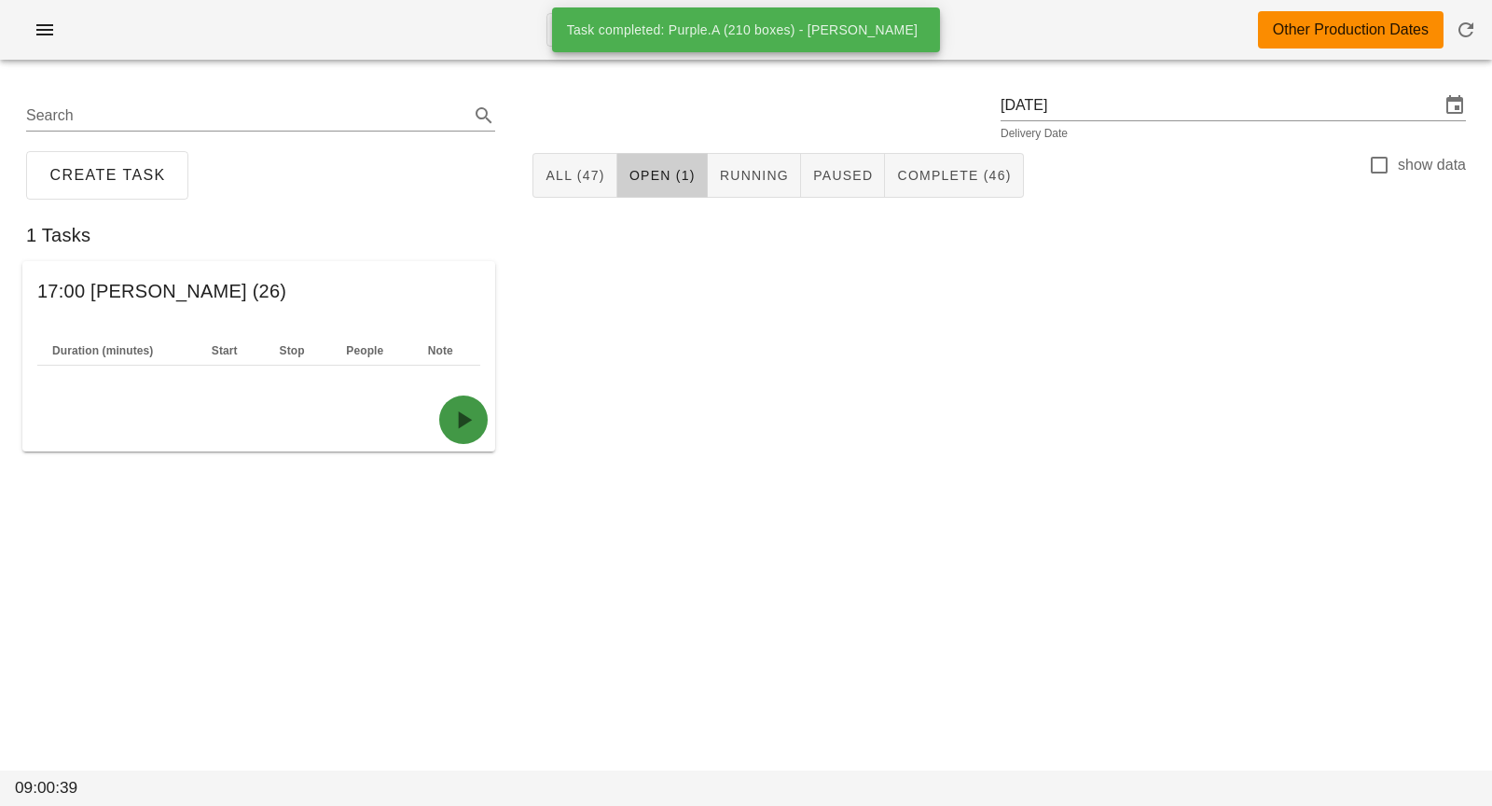
click at [469, 421] on icon "button" at bounding box center [463, 420] width 30 height 30
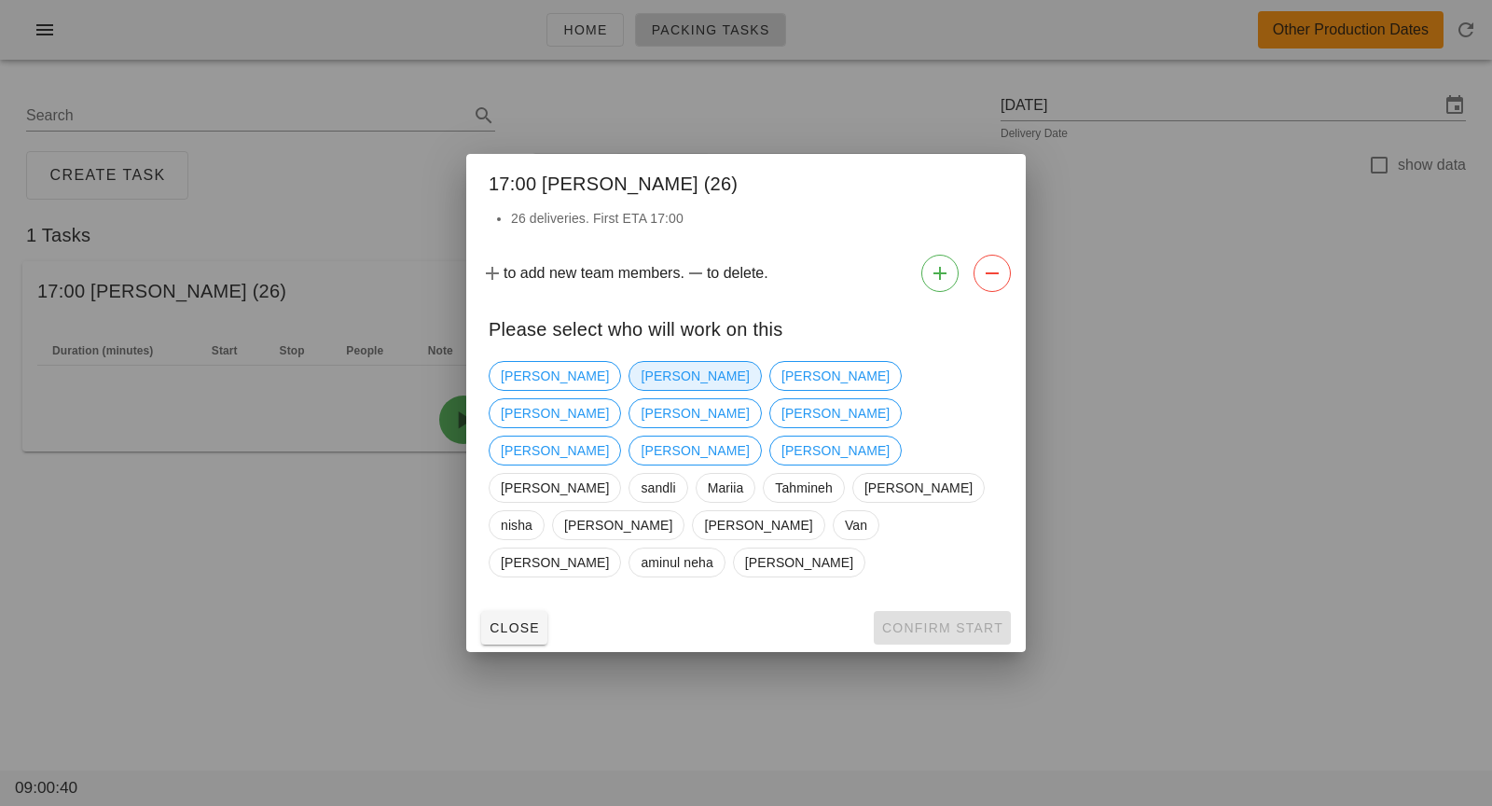
click at [644, 390] on span "Dominic Jacobucci" at bounding box center [695, 376] width 108 height 28
click at [911, 620] on span "Confirm Start" at bounding box center [942, 627] width 122 height 15
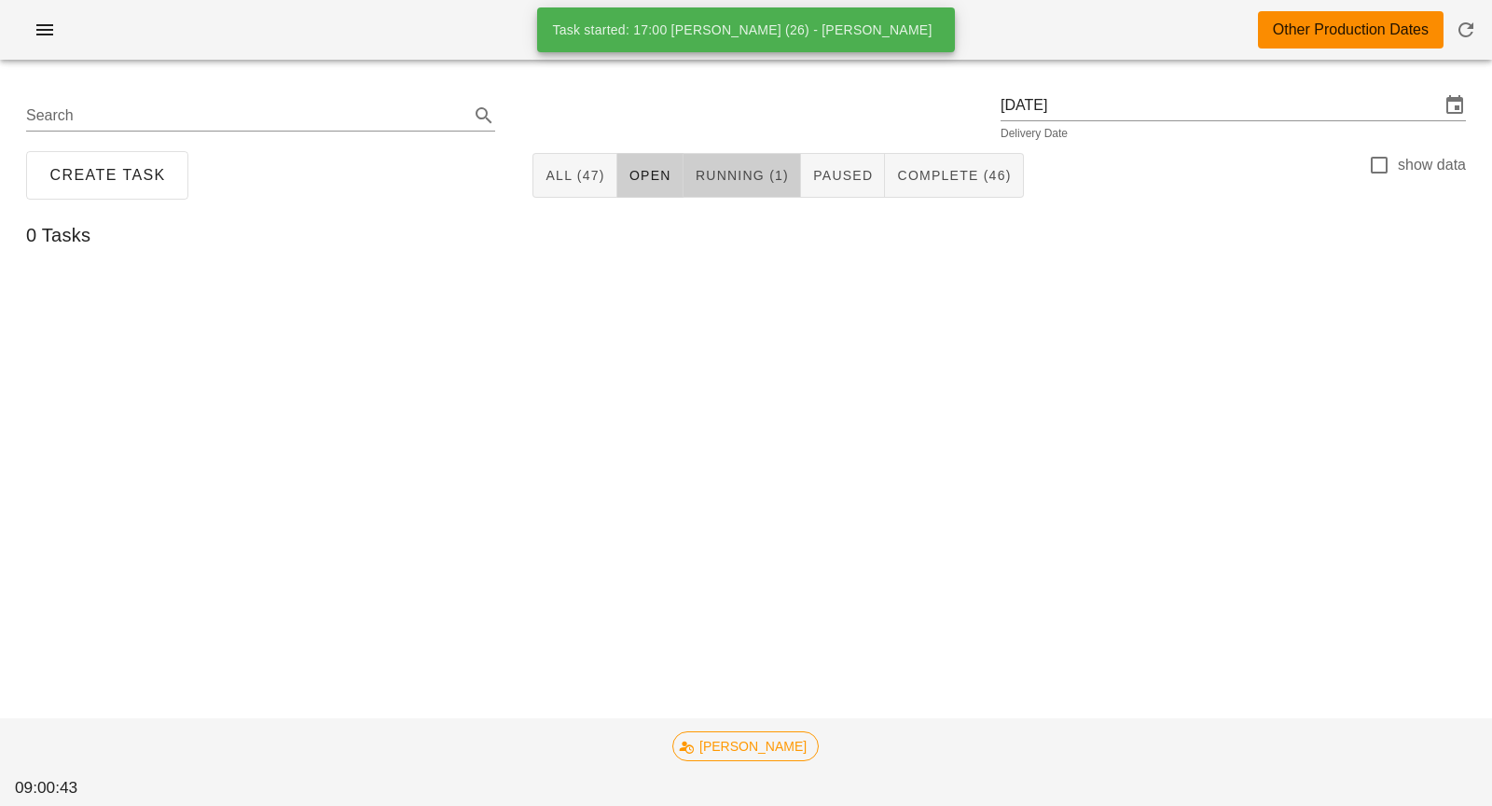
click at [744, 182] on span "Running (1)" at bounding box center [742, 175] width 94 height 15
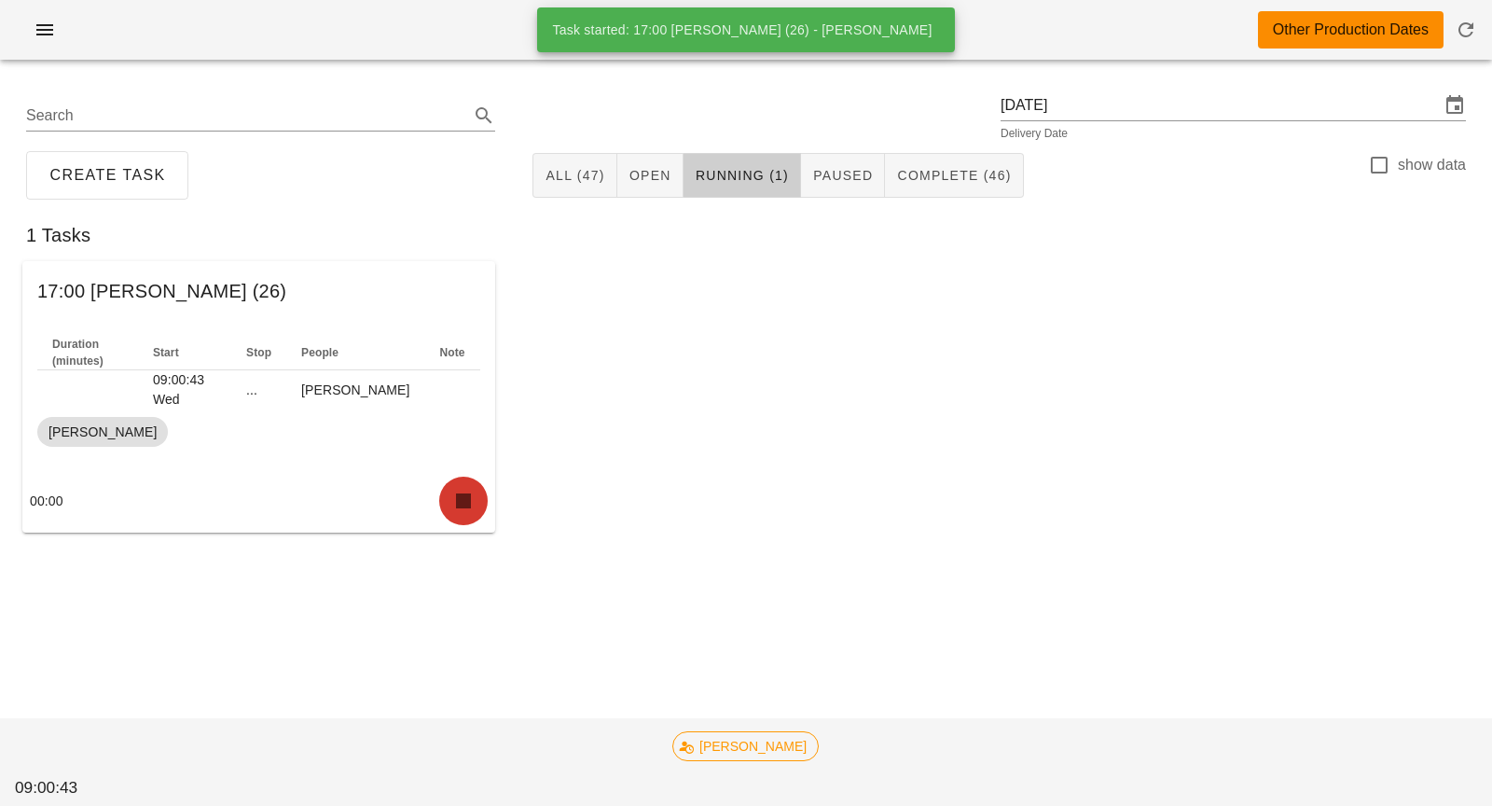
click at [471, 486] on icon "button" at bounding box center [463, 501] width 30 height 30
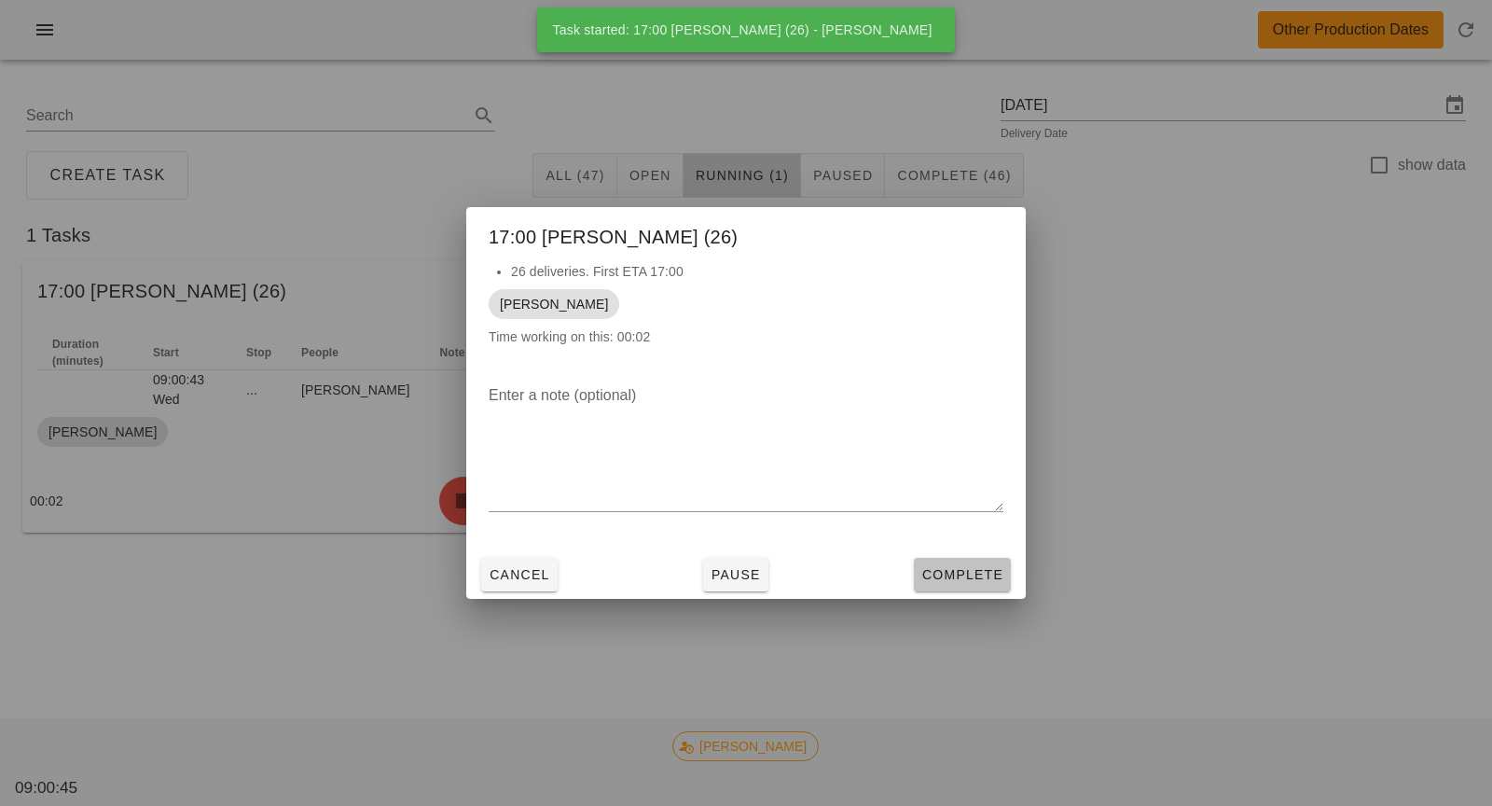
click at [967, 581] on span "Complete" at bounding box center [962, 574] width 82 height 15
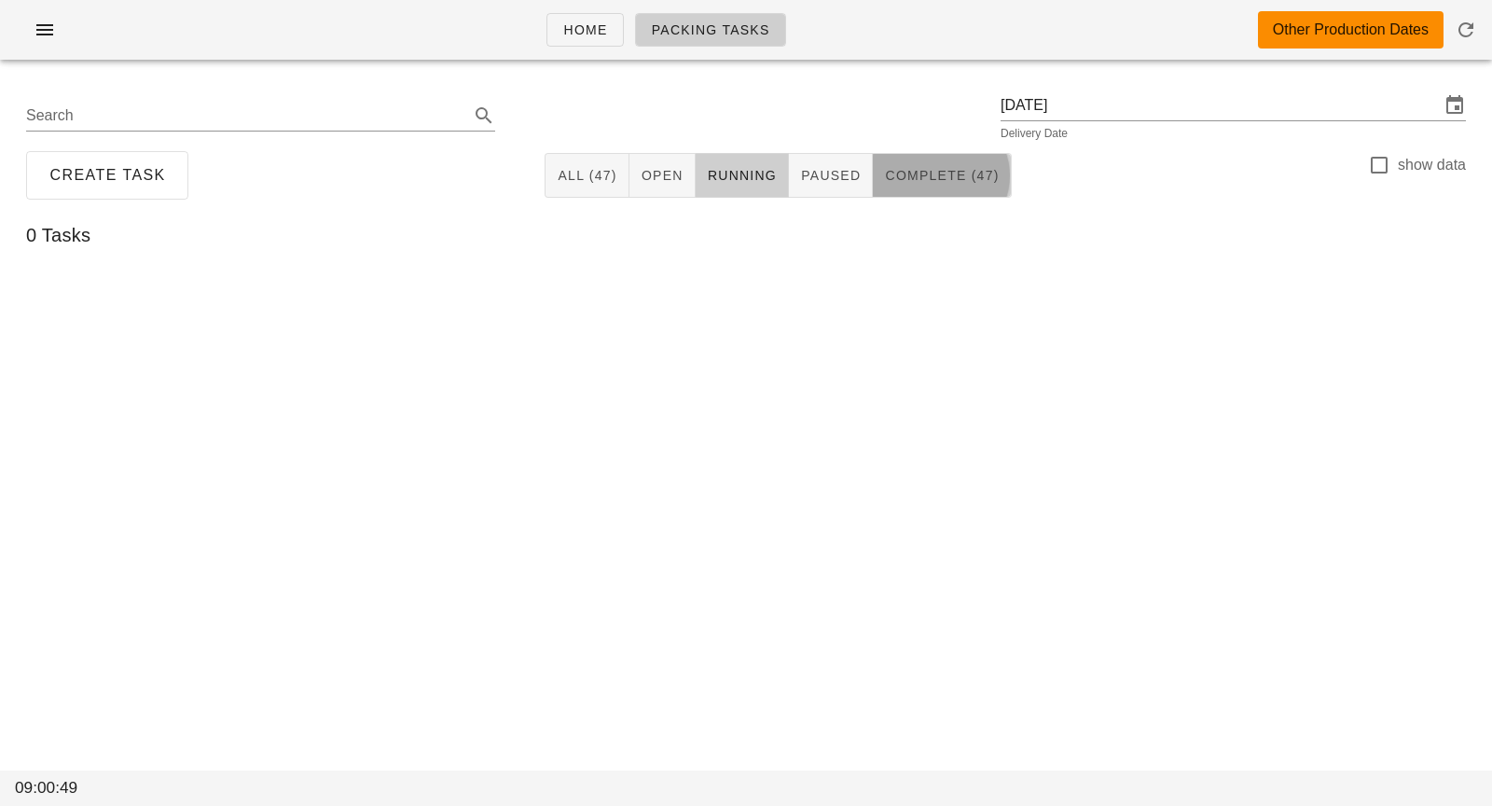
click at [904, 172] on span "Complete (47)" at bounding box center [941, 175] width 115 height 15
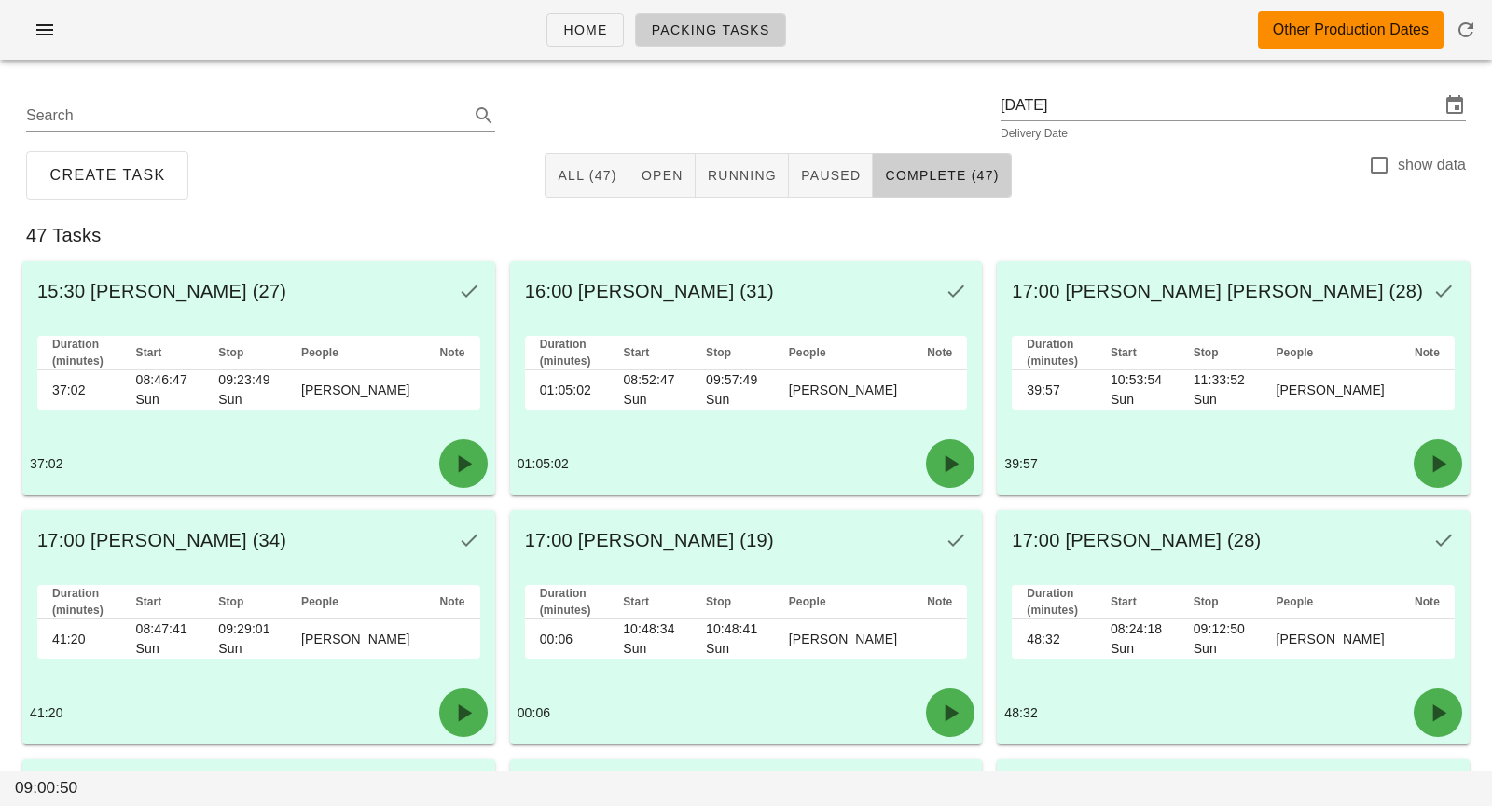
click at [1405, 159] on label "show data" at bounding box center [1432, 165] width 68 height 19
checkbox input "true"
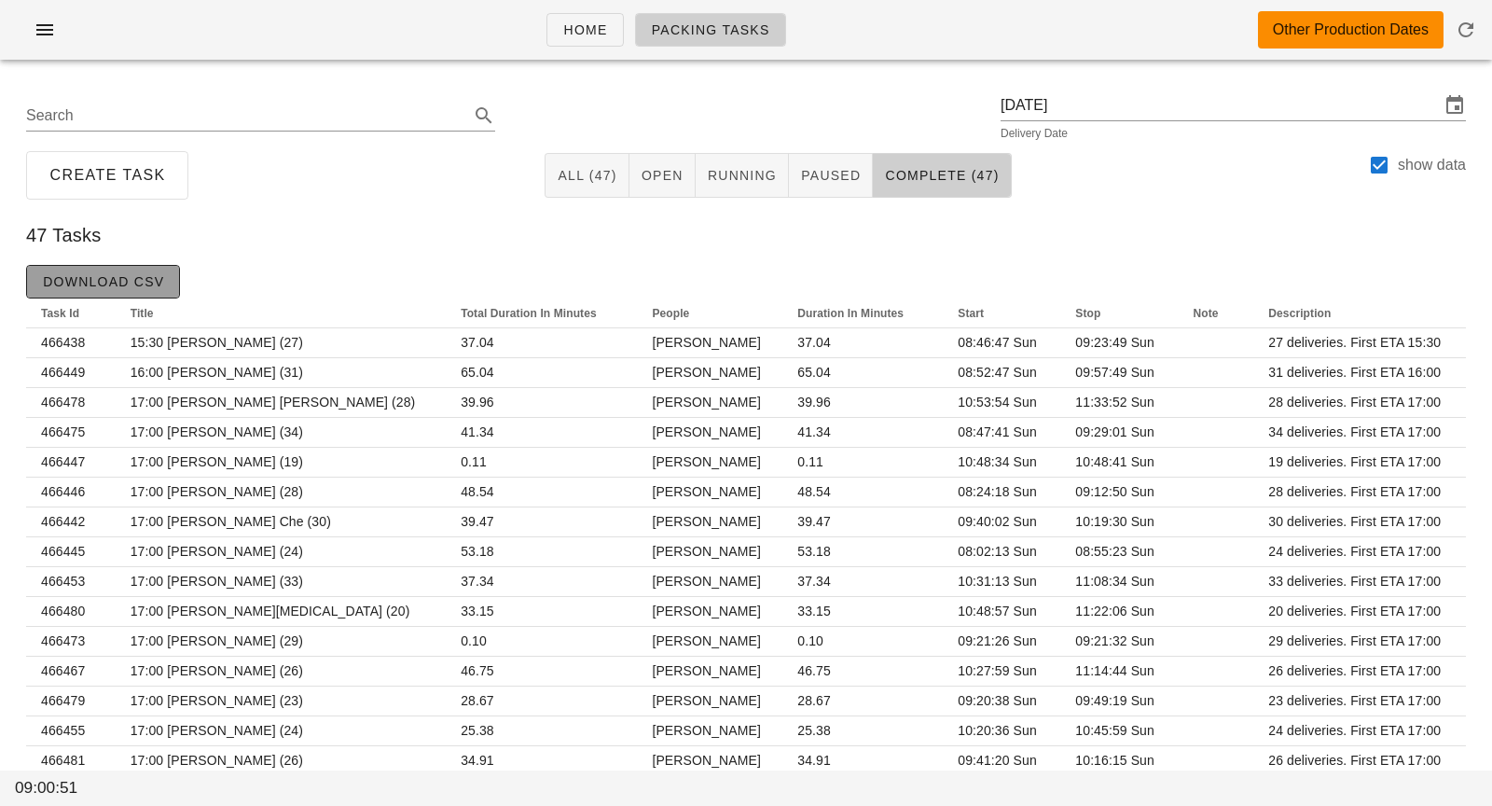
click at [151, 290] on button "Download CSV" at bounding box center [103, 282] width 154 height 34
